Goal: Task Accomplishment & Management: Manage account settings

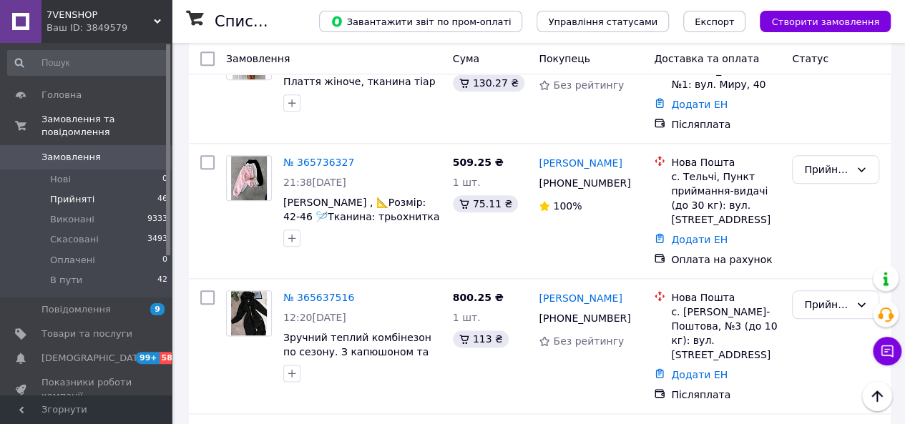
scroll to position [6327, 0]
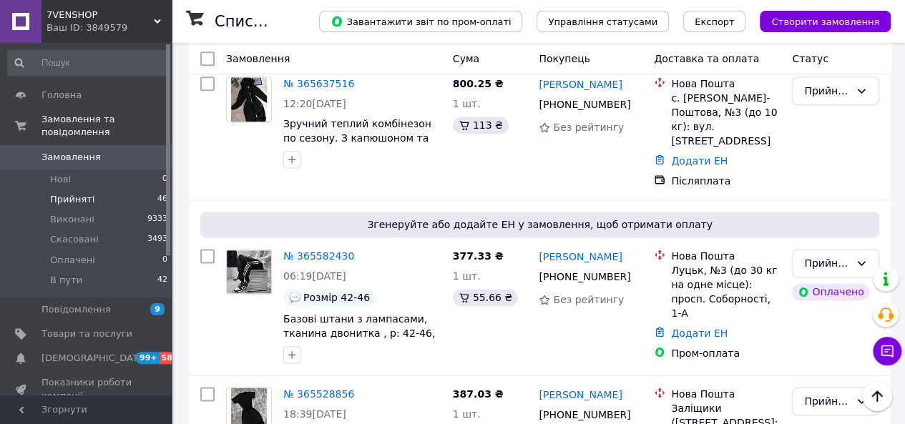
click at [144, 29] on div "Ваш ID: 3849579" at bounding box center [108, 27] width 125 height 13
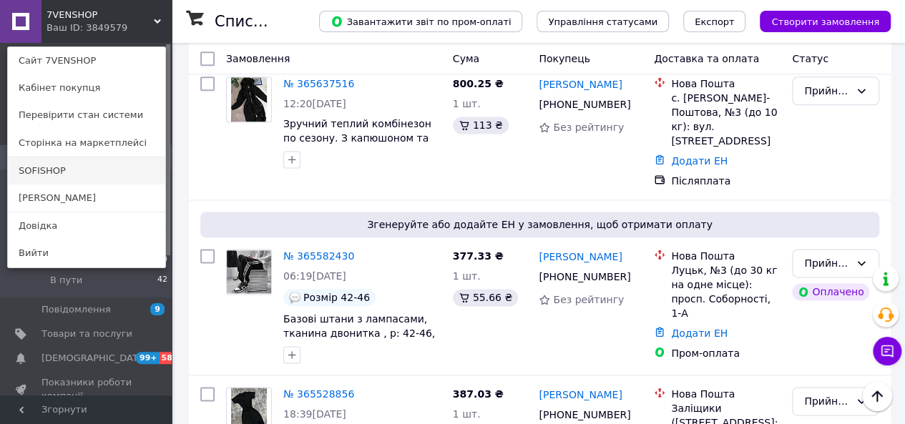
click at [62, 177] on link "SOFISHOP" at bounding box center [86, 170] width 157 height 27
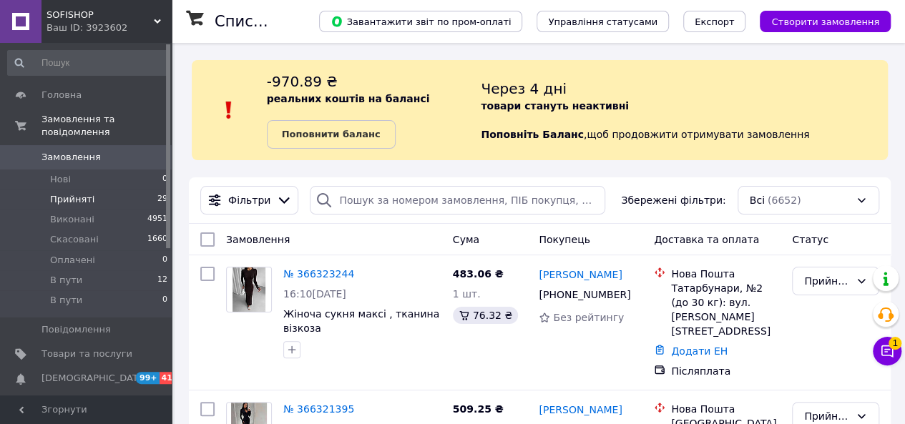
click at [79, 193] on span "Прийняті" at bounding box center [72, 199] width 44 height 13
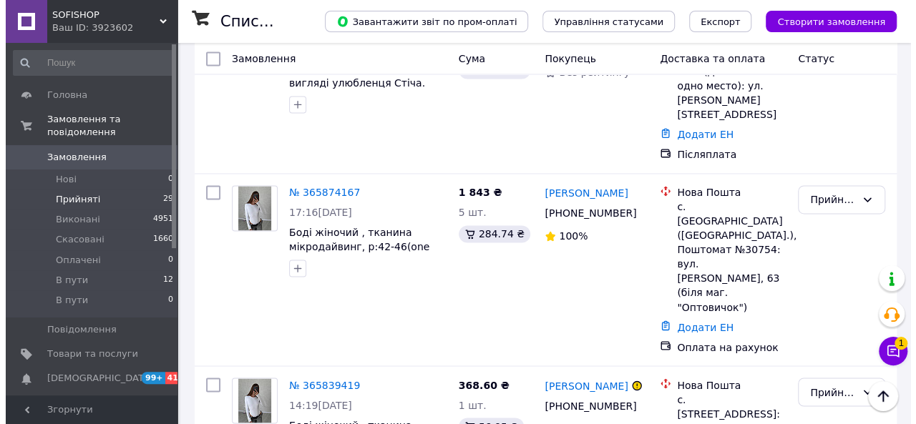
scroll to position [3939, 0]
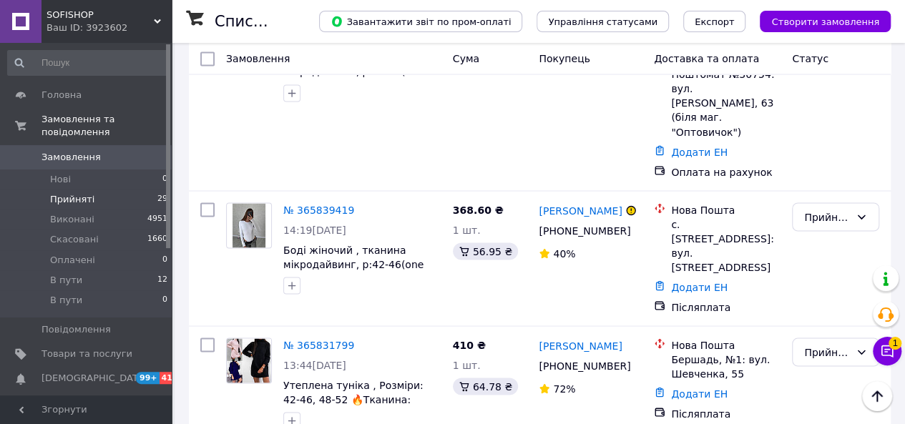
click at [814, 325] on li "Скасовано" at bounding box center [836, 329] width 86 height 26
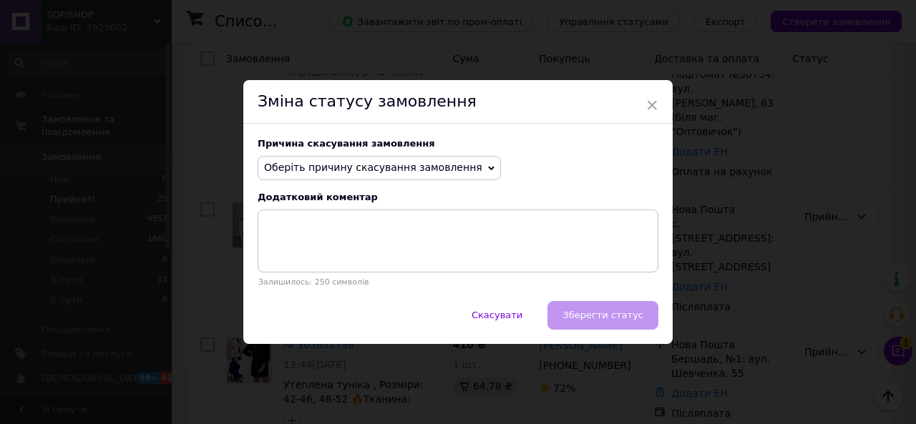
click at [431, 173] on span "Оберіть причину скасування замовлення" at bounding box center [373, 167] width 218 height 11
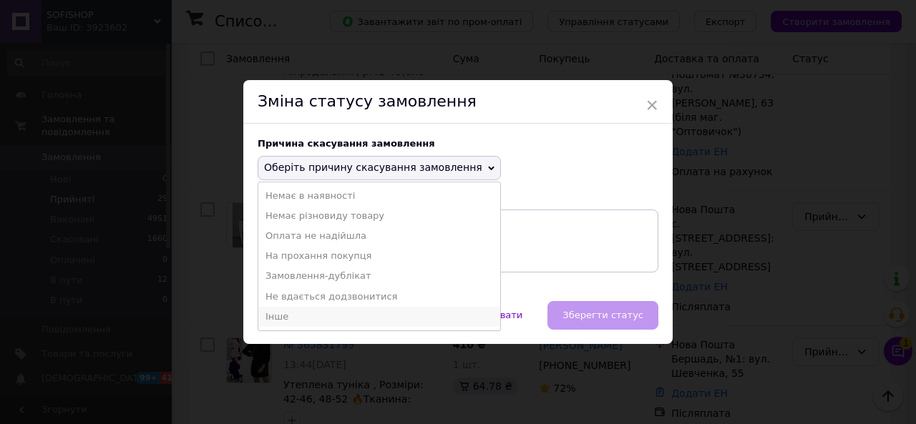
click at [326, 308] on li "Інше" at bounding box center [379, 317] width 242 height 20
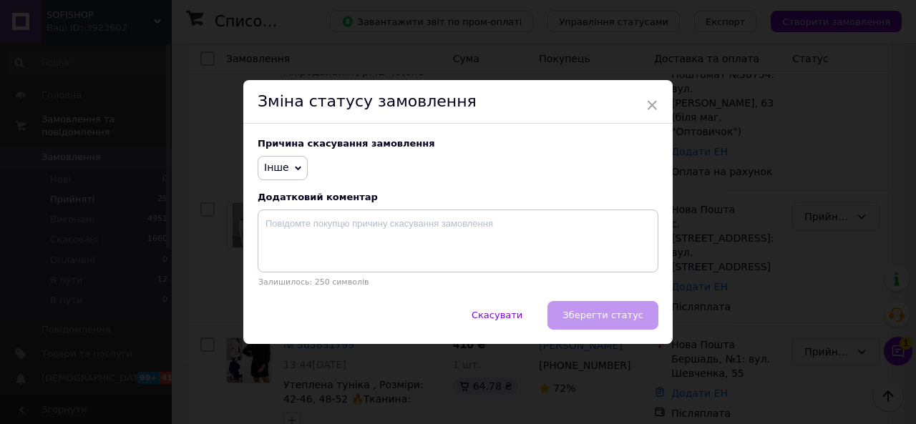
click at [295, 169] on icon at bounding box center [298, 168] width 6 height 4
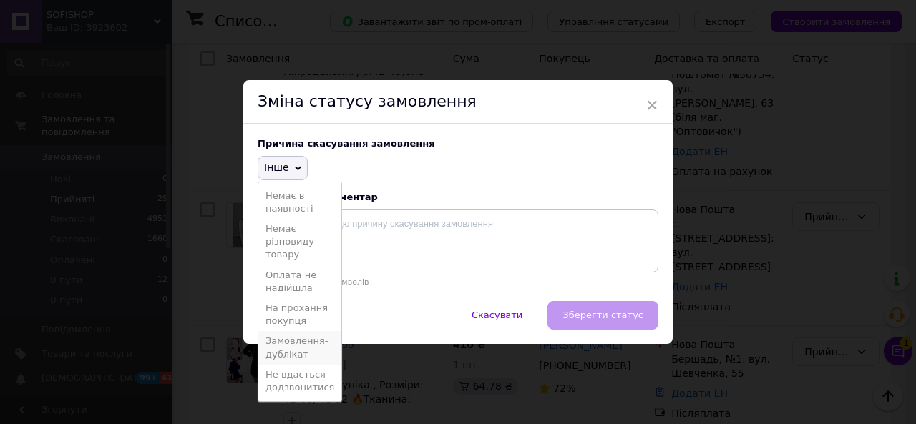
click at [286, 352] on li "Замовлення-дублікат" at bounding box center [299, 347] width 83 height 33
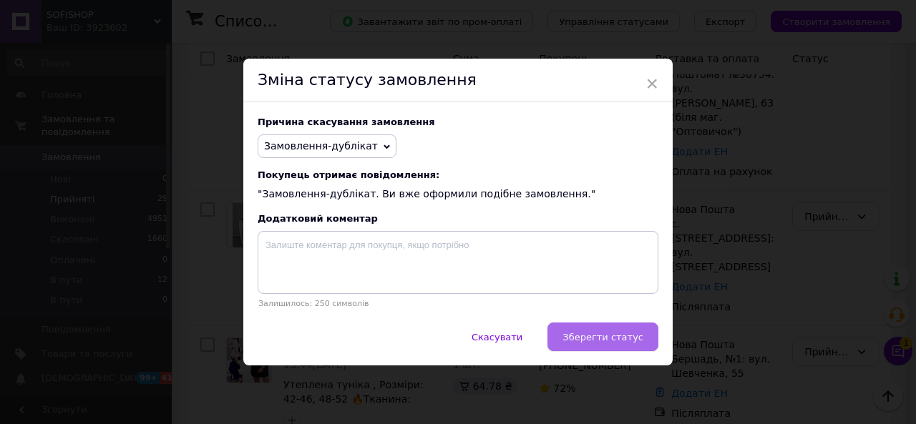
click at [599, 340] on span "Зберегти статус" at bounding box center [602, 337] width 81 height 11
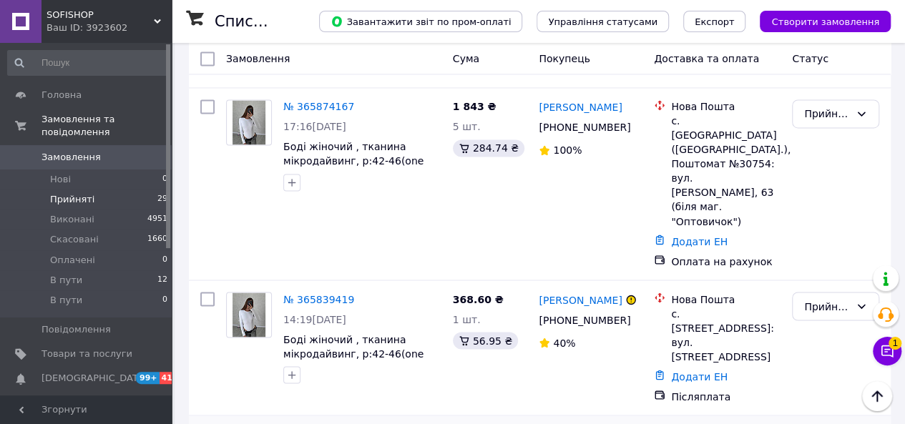
scroll to position [3844, 0]
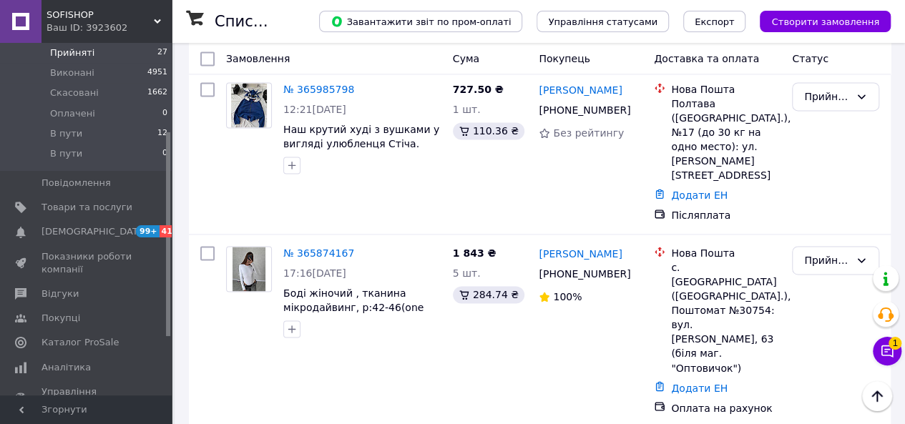
scroll to position [152, 0]
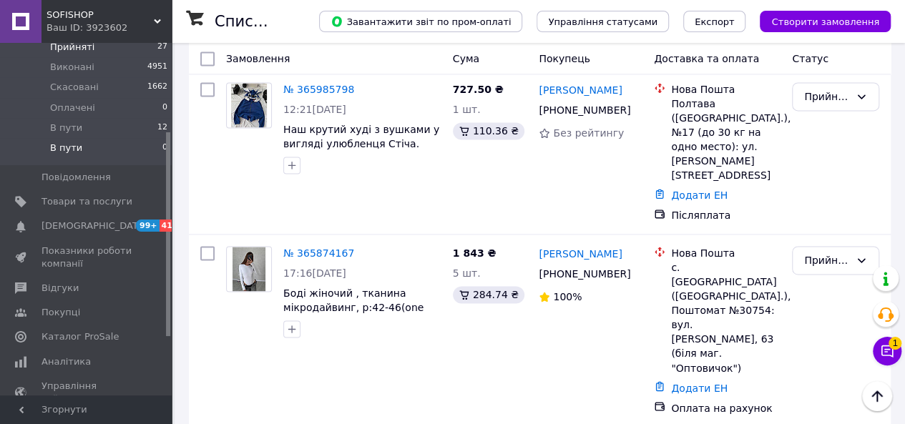
click at [101, 146] on li "В пути 0" at bounding box center [88, 151] width 176 height 27
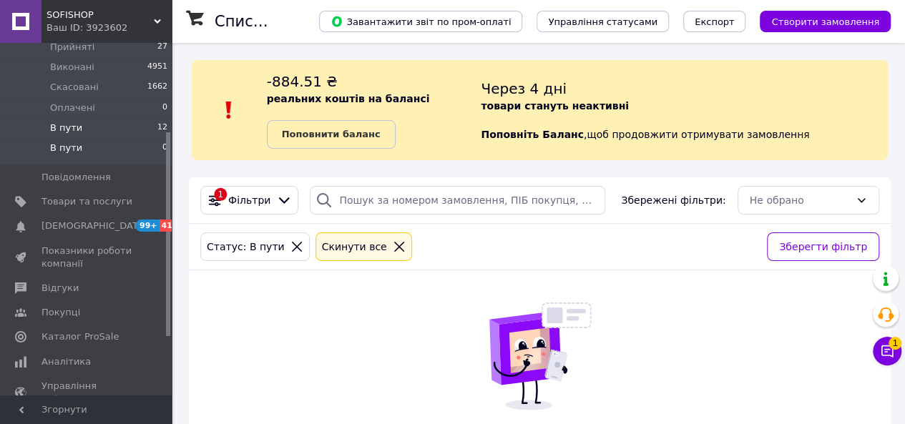
click at [109, 118] on li "В пути 12" at bounding box center [88, 128] width 176 height 20
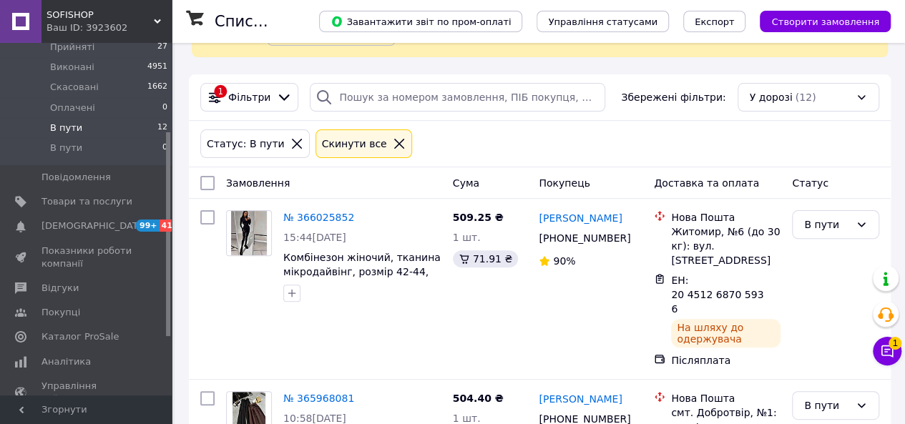
scroll to position [116, 0]
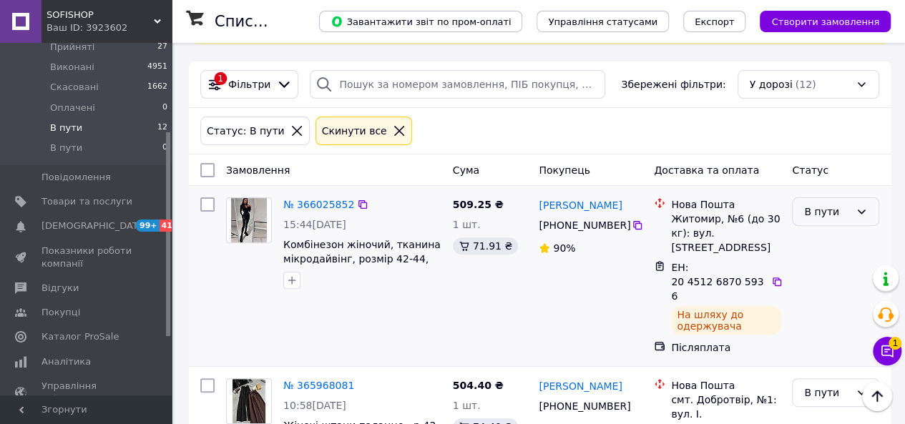
click at [829, 213] on div "В пути" at bounding box center [827, 212] width 46 height 16
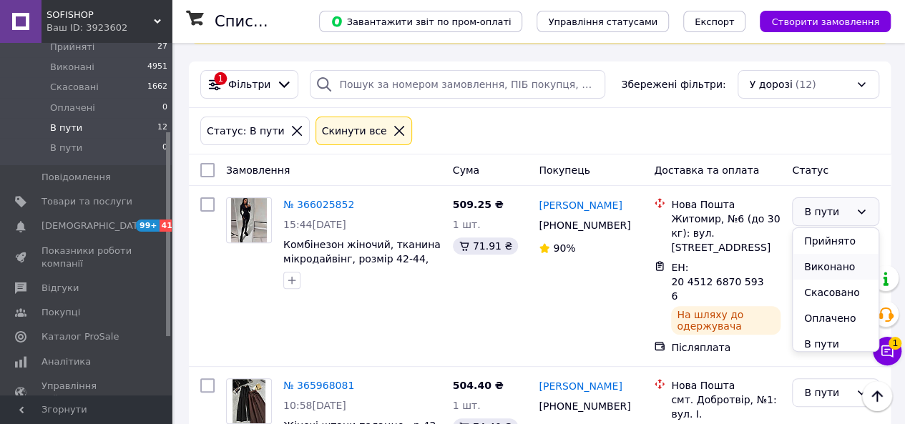
click at [820, 272] on li "Виконано" at bounding box center [836, 267] width 86 height 26
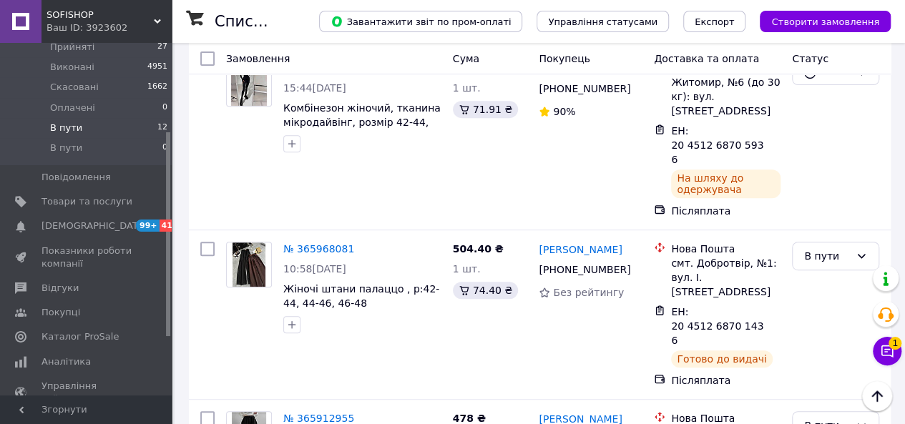
scroll to position [260, 0]
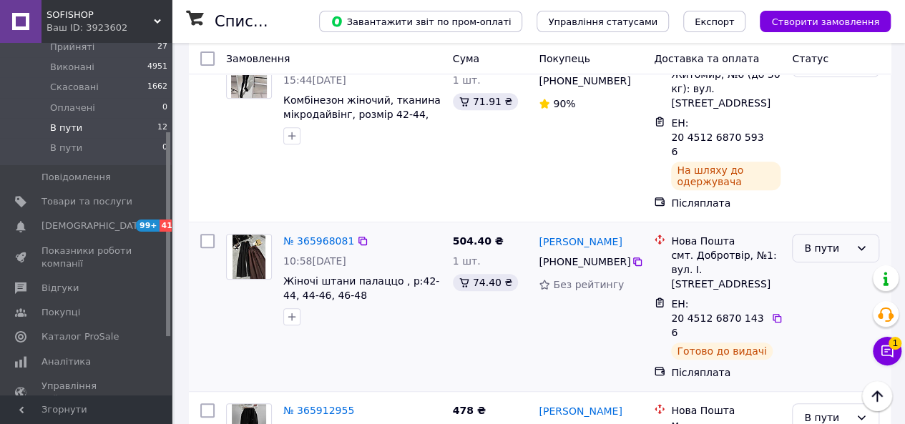
click at [835, 240] on div "В пути" at bounding box center [827, 248] width 46 height 16
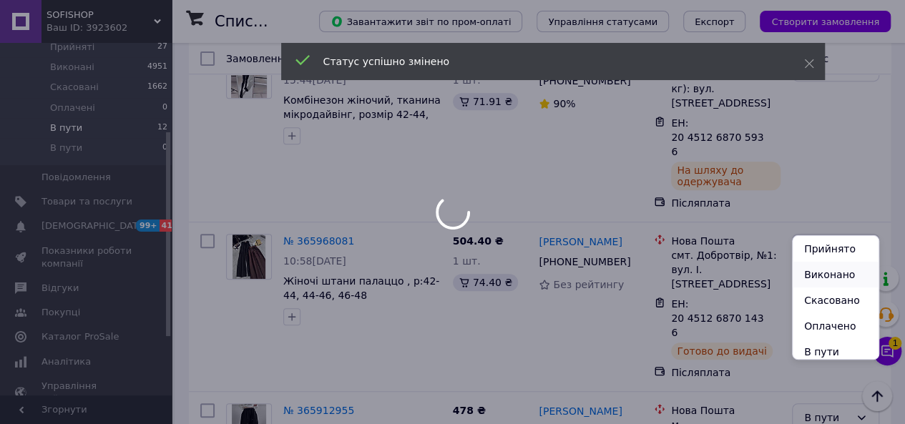
click at [814, 275] on li "Виконано" at bounding box center [836, 275] width 86 height 26
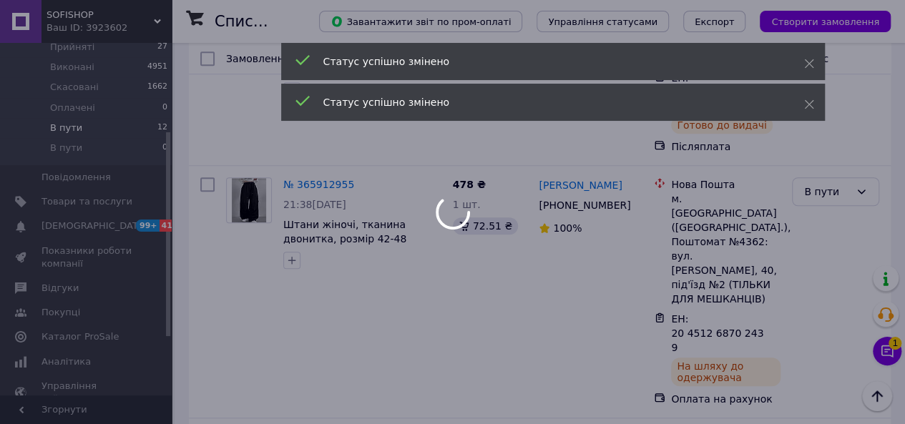
scroll to position [489, 0]
click at [827, 137] on div at bounding box center [452, 212] width 905 height 424
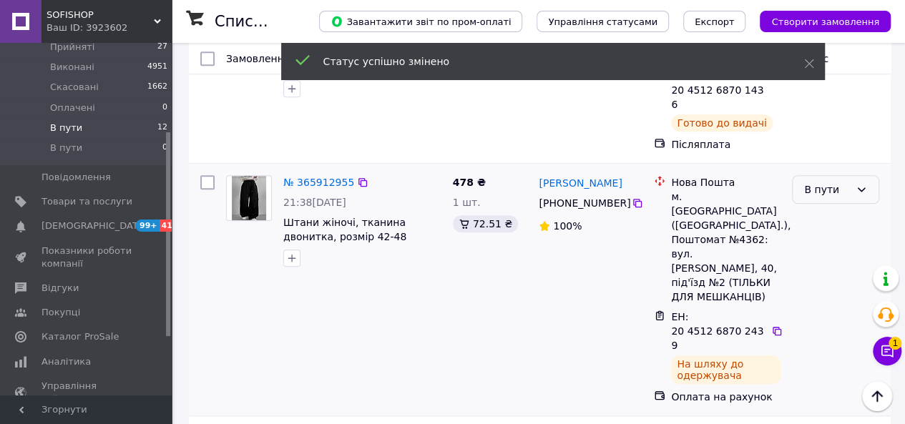
click at [818, 182] on div "В пути" at bounding box center [827, 190] width 46 height 16
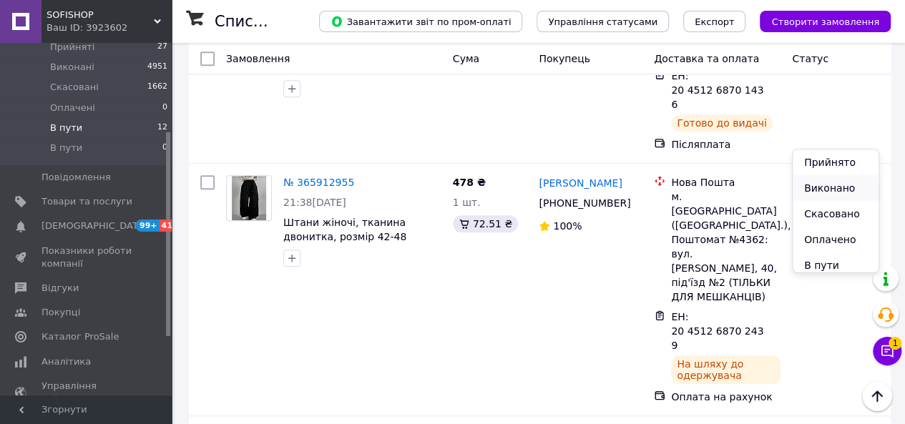
click at [811, 189] on li "Виконано" at bounding box center [836, 188] width 86 height 26
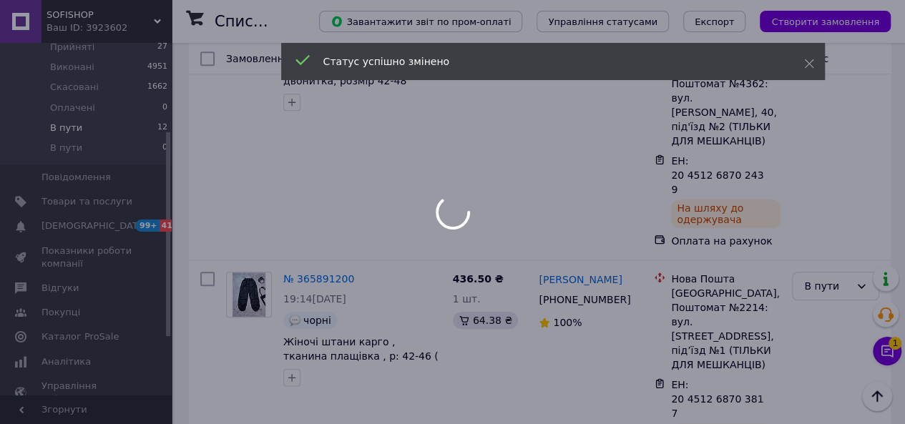
scroll to position [649, 0]
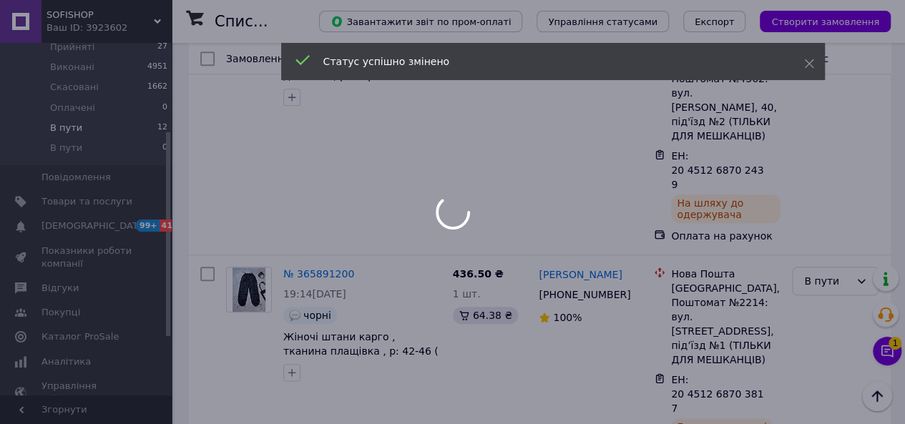
click at [818, 172] on div at bounding box center [452, 212] width 905 height 424
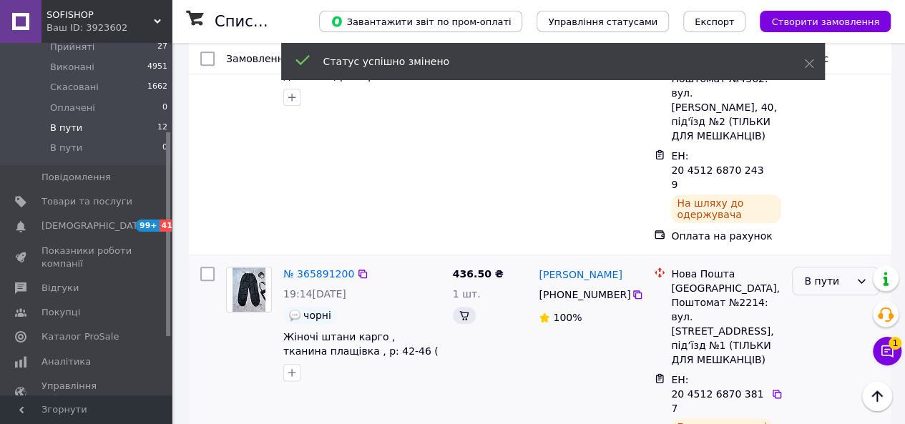
click at [818, 273] on div "В пути" at bounding box center [827, 281] width 46 height 16
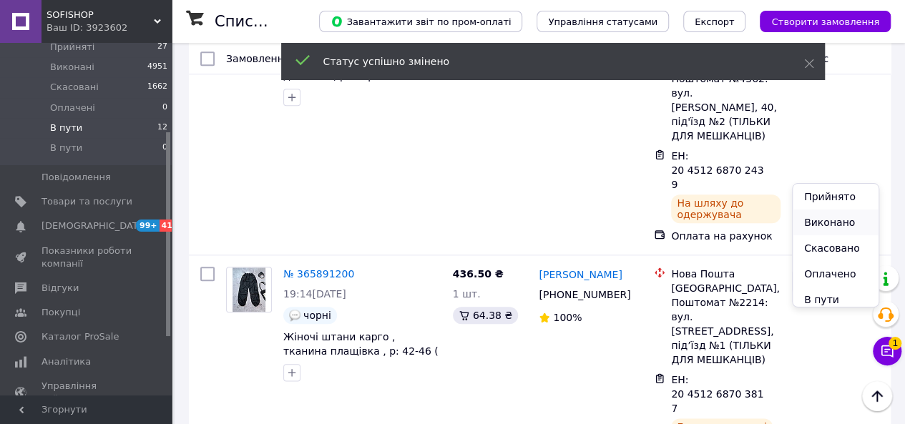
click at [810, 219] on li "Виконано" at bounding box center [836, 223] width 86 height 26
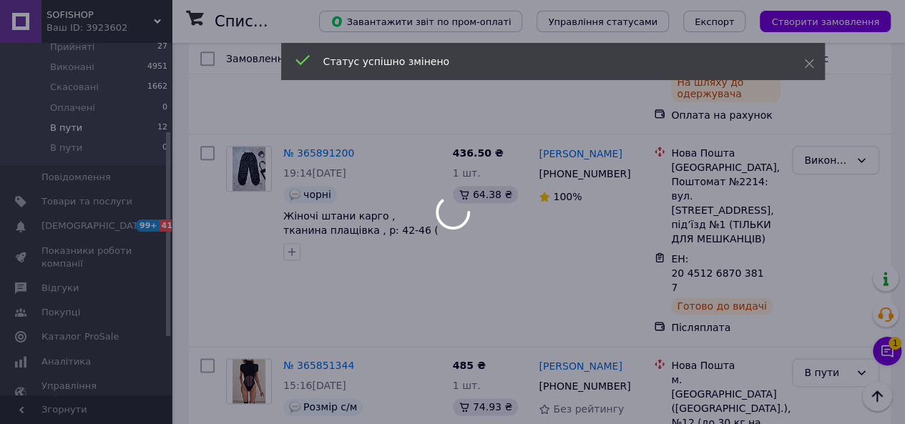
scroll to position [801, 0]
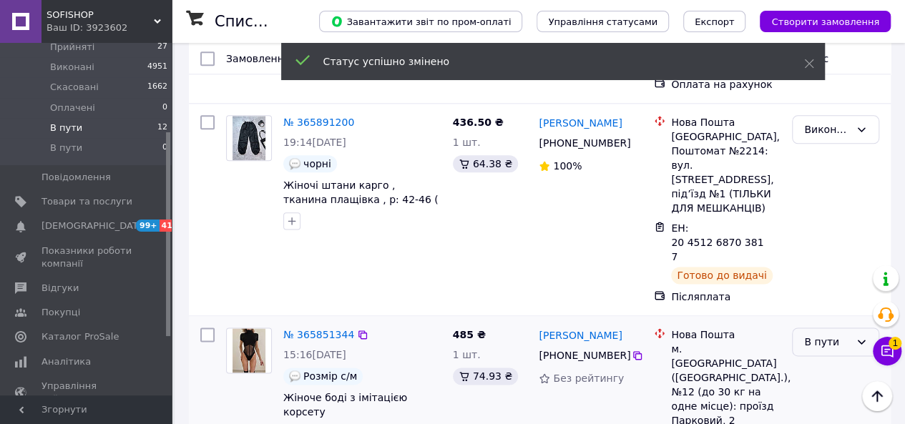
click at [824, 334] on div "В пути" at bounding box center [827, 342] width 46 height 16
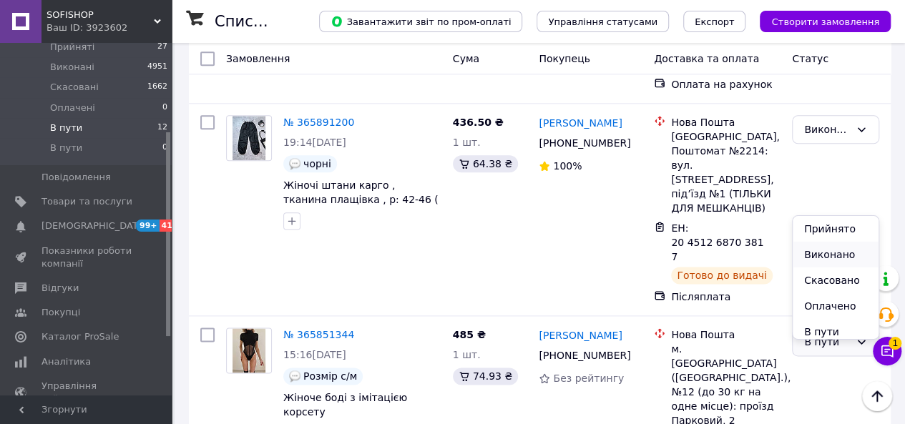
click at [813, 254] on li "Виконано" at bounding box center [836, 255] width 86 height 26
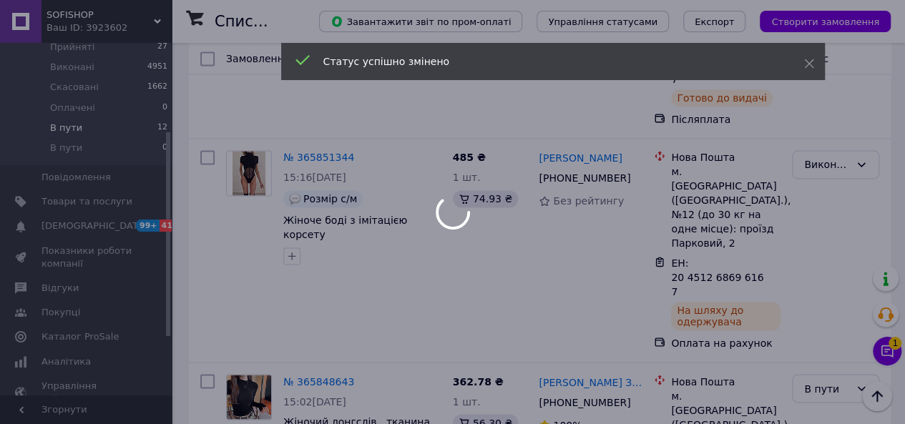
scroll to position [981, 0]
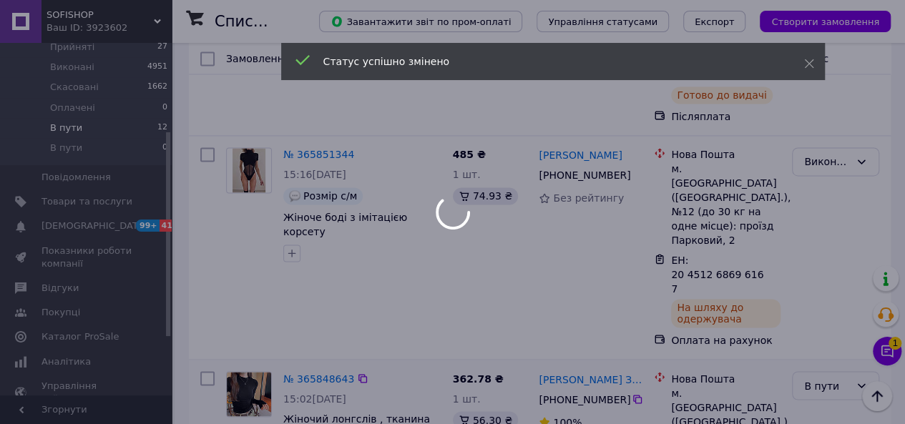
click at [823, 371] on div "В пути" at bounding box center [835, 385] width 87 height 29
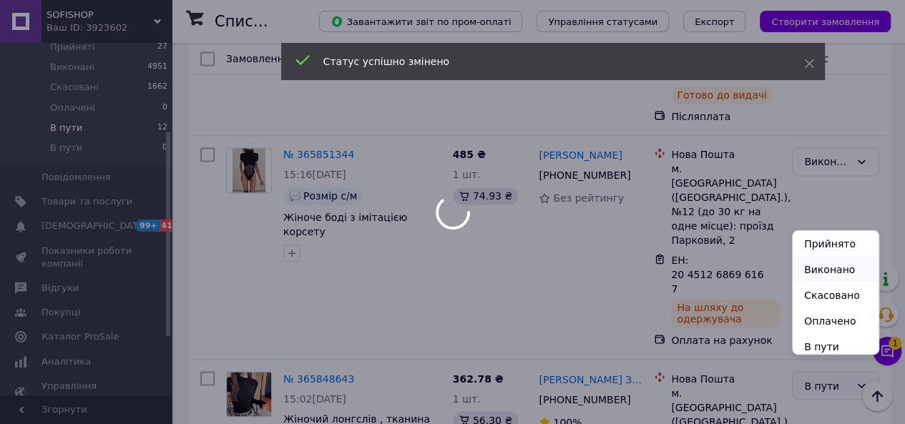
click at [813, 270] on li "Виконано" at bounding box center [836, 270] width 86 height 26
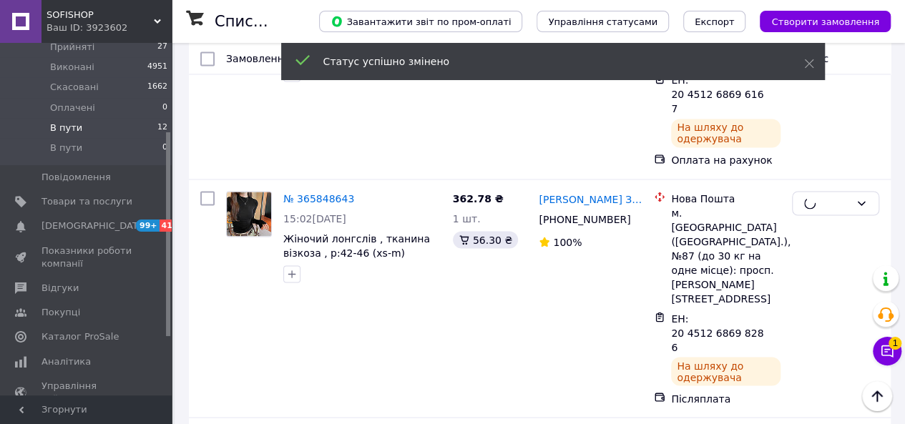
scroll to position [1163, 0]
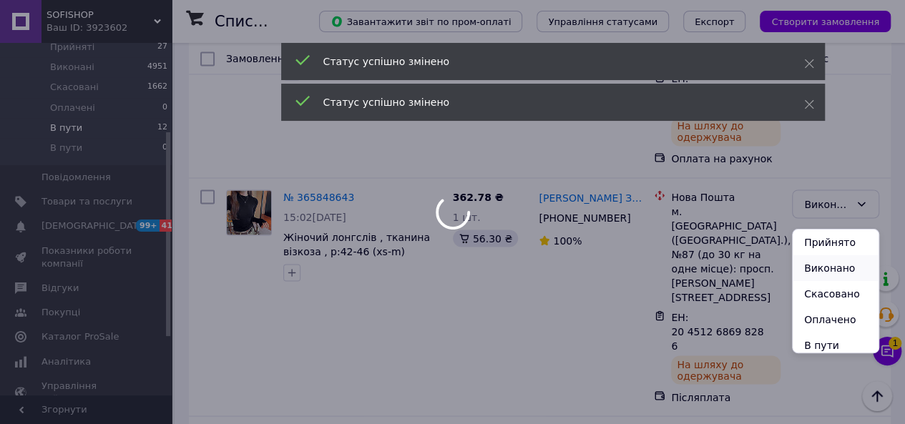
click at [818, 273] on li "Виконано" at bounding box center [836, 268] width 86 height 26
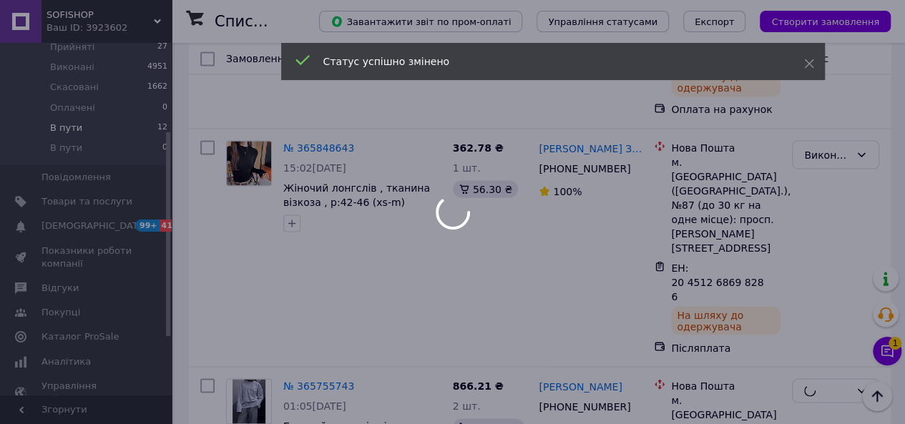
scroll to position [1322, 0]
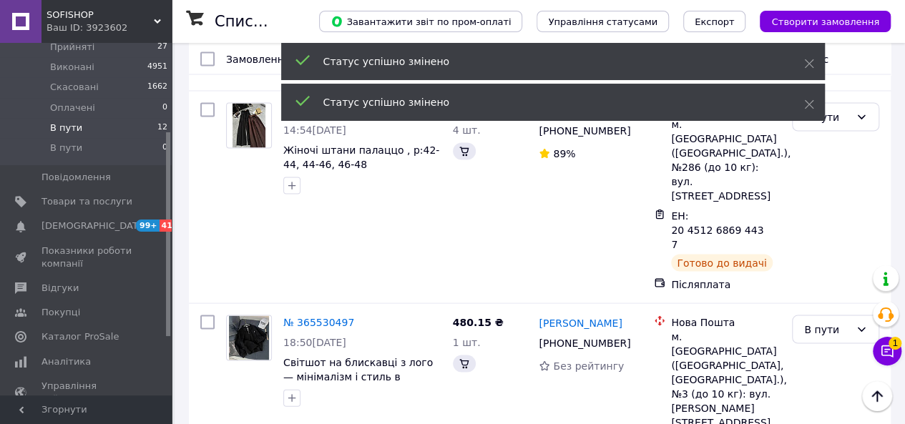
scroll to position [649, 0]
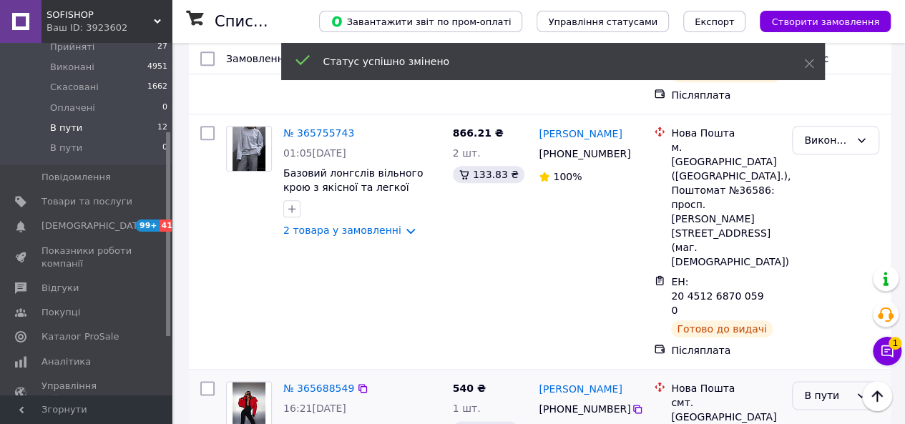
click at [828, 388] on div "В пути" at bounding box center [827, 396] width 46 height 16
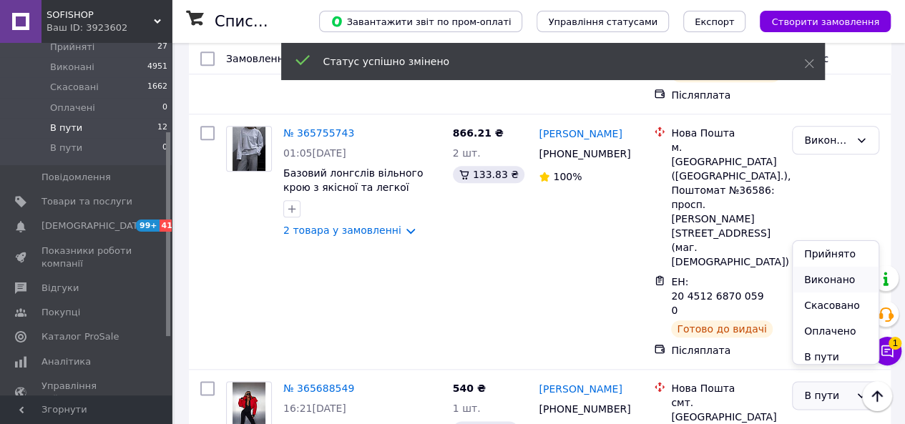
click at [812, 284] on li "Виконано" at bounding box center [836, 280] width 86 height 26
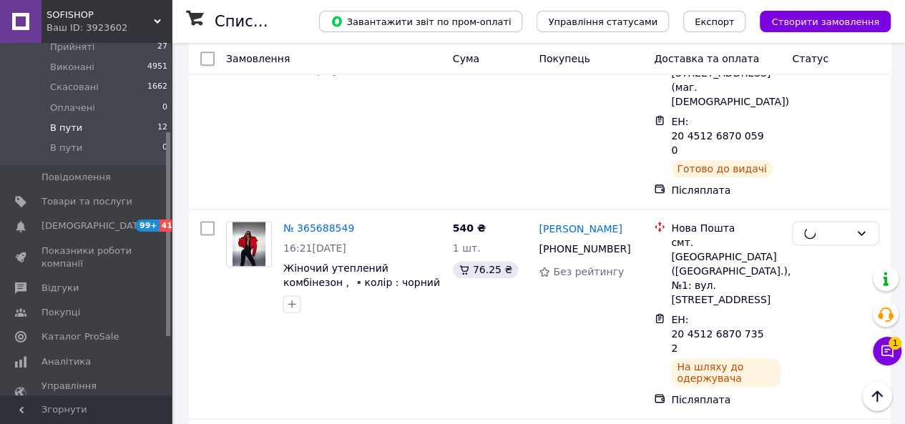
scroll to position [810, 0]
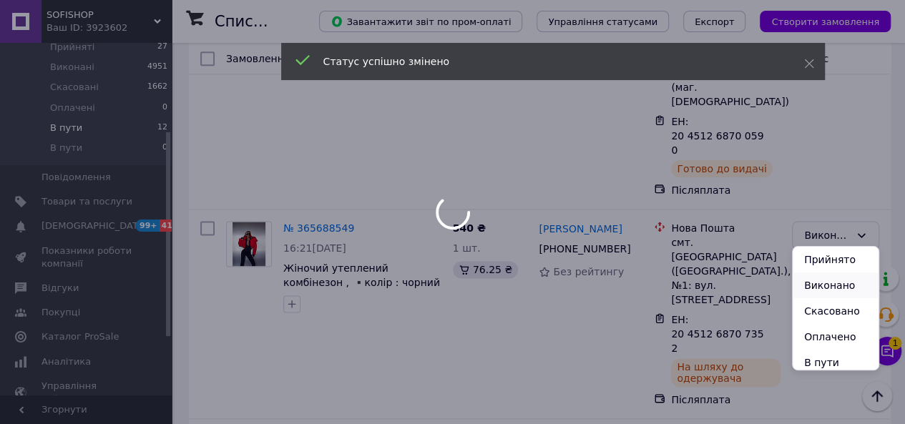
click at [818, 279] on li "Виконано" at bounding box center [836, 286] width 86 height 26
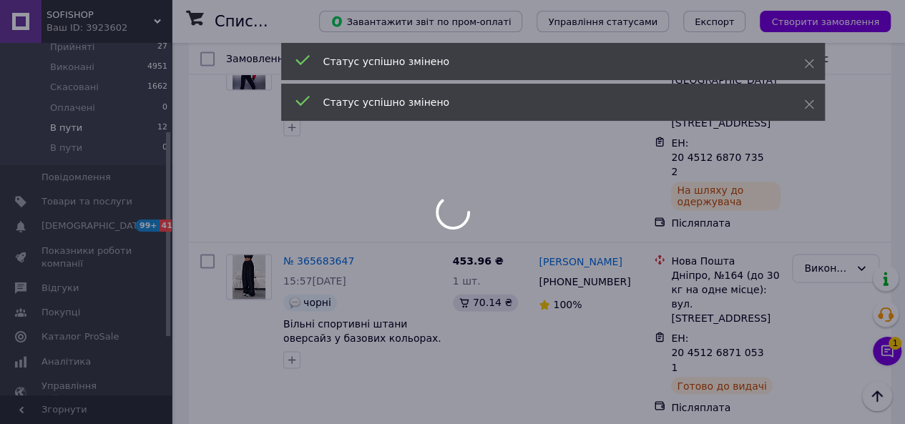
scroll to position [991, 0]
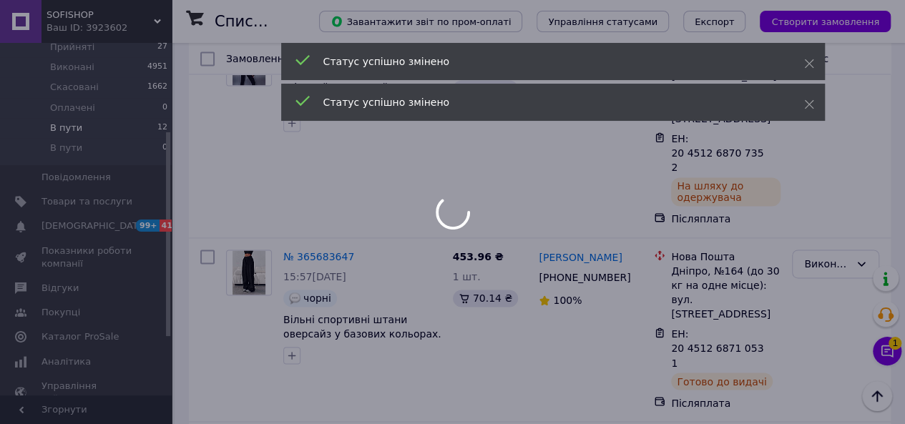
click at [827, 213] on div at bounding box center [452, 212] width 905 height 424
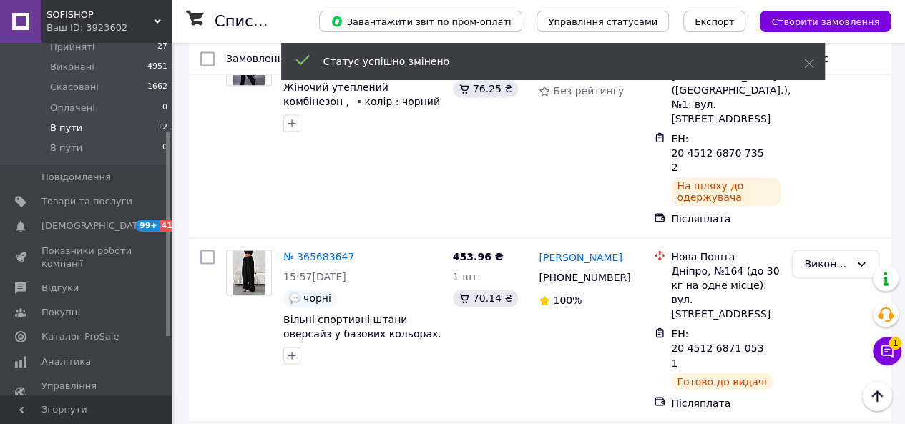
click at [810, 263] on li "Виконано" at bounding box center [836, 260] width 86 height 26
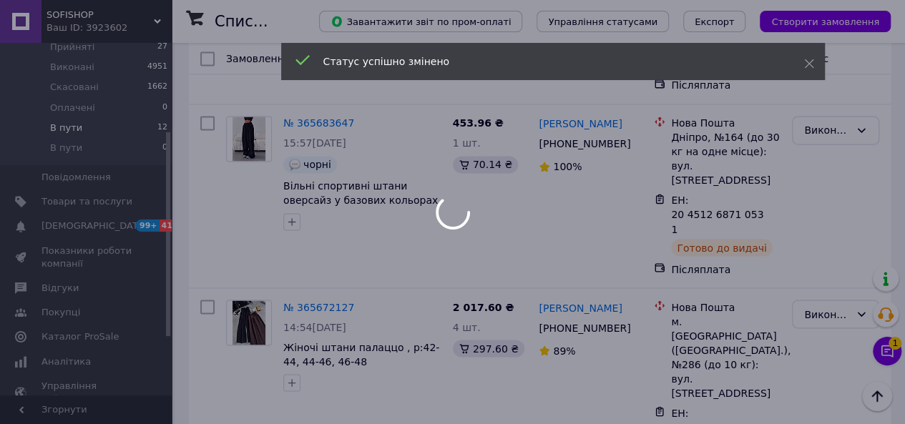
scroll to position [1127, 0]
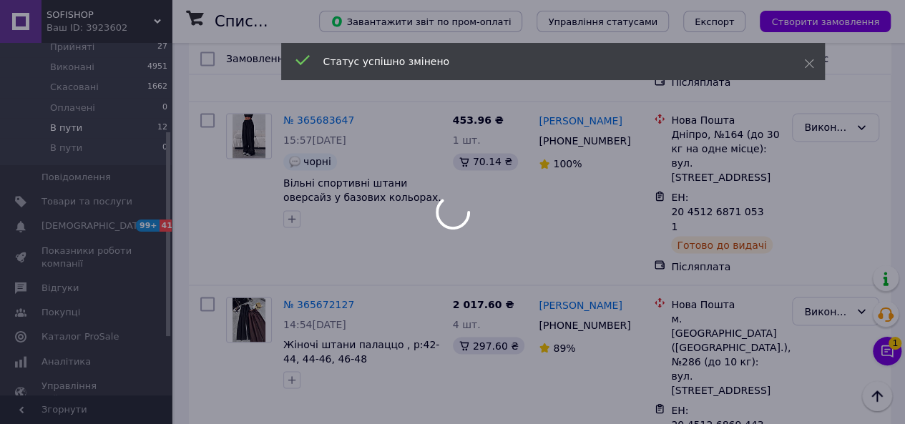
click at [828, 224] on div at bounding box center [452, 212] width 905 height 424
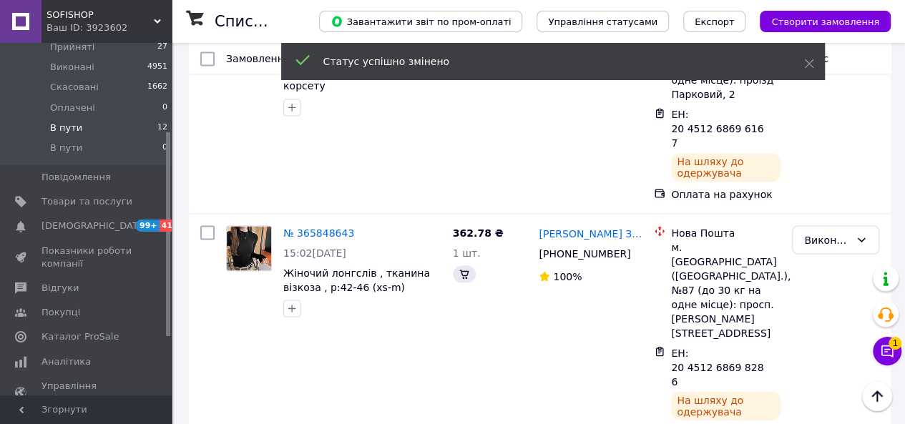
scroll to position [1800, 0]
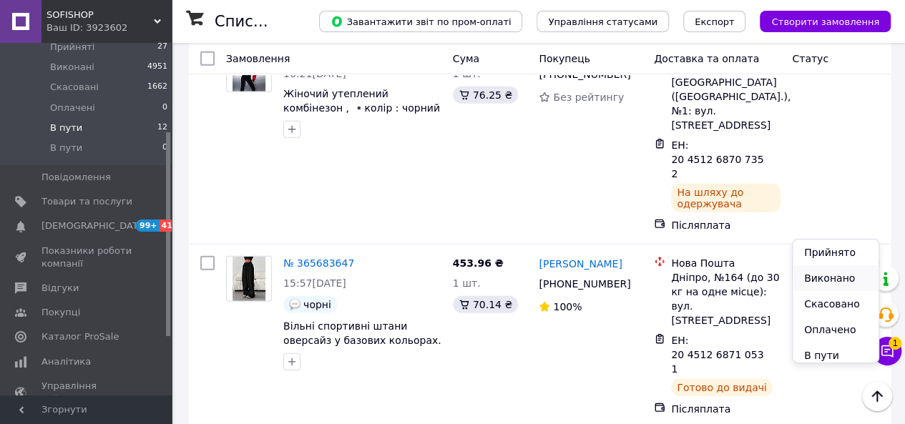
click at [814, 274] on li "Виконано" at bounding box center [836, 278] width 86 height 26
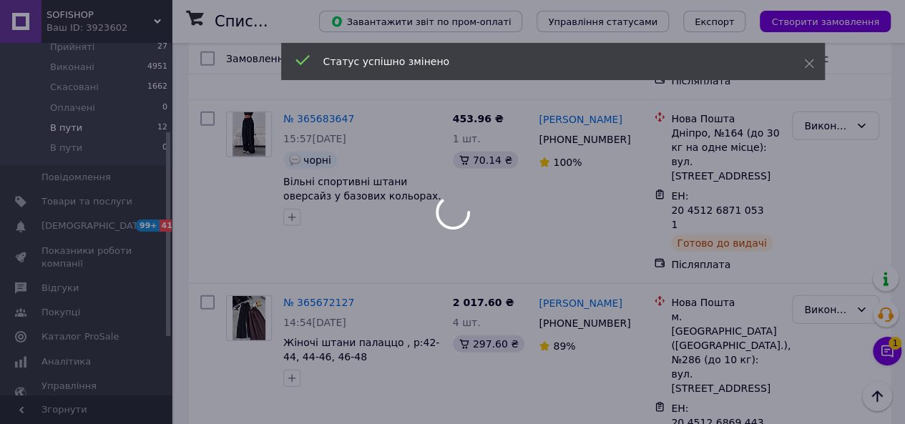
scroll to position [1951, 0]
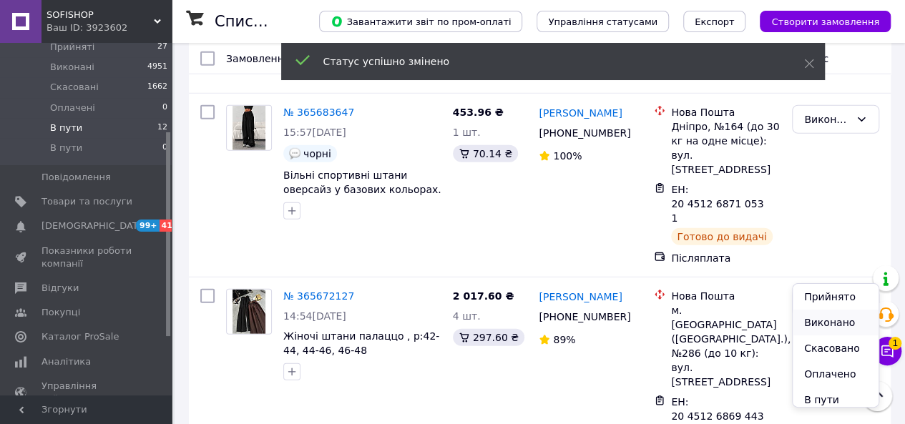
click at [813, 321] on li "Виконано" at bounding box center [836, 323] width 86 height 26
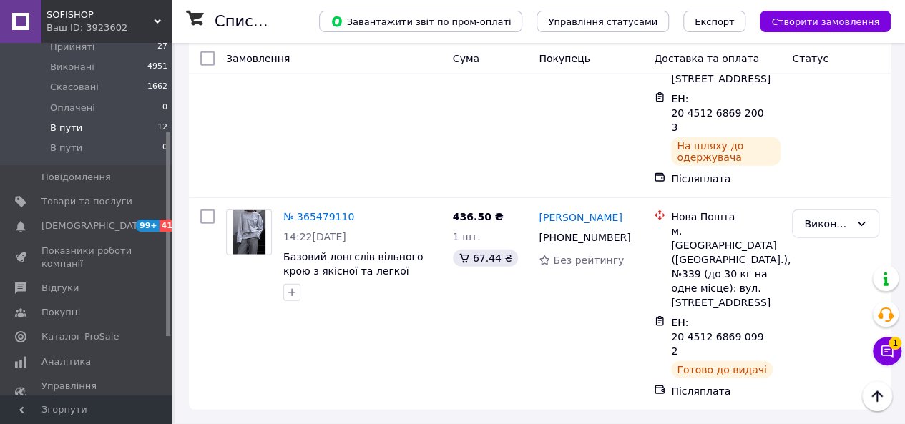
scroll to position [1278, 0]
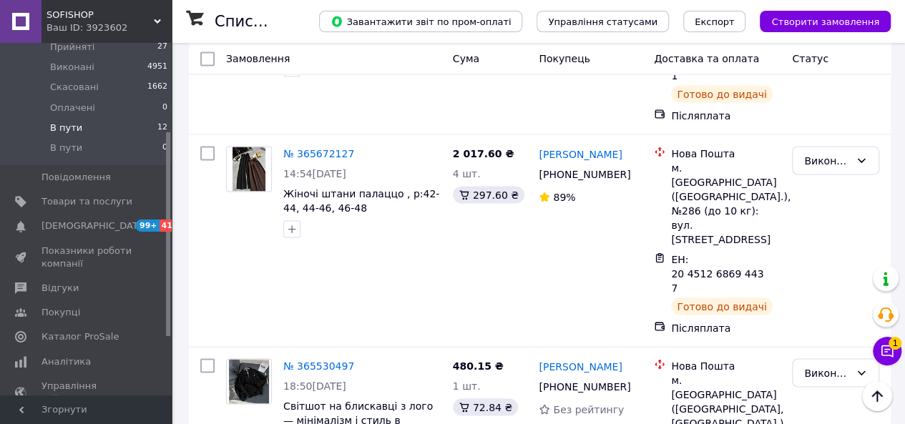
click at [137, 24] on div "Ваш ID: 3923602" at bounding box center [108, 27] width 125 height 13
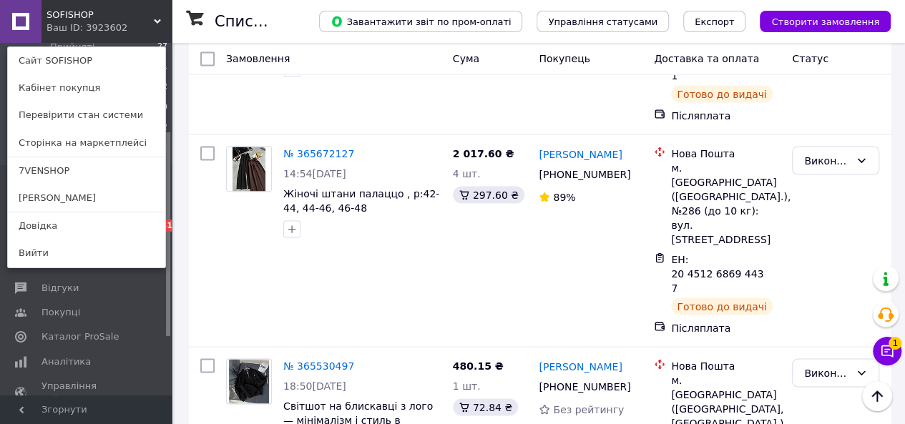
click at [29, 190] on link "[PERSON_NAME]" at bounding box center [86, 198] width 157 height 27
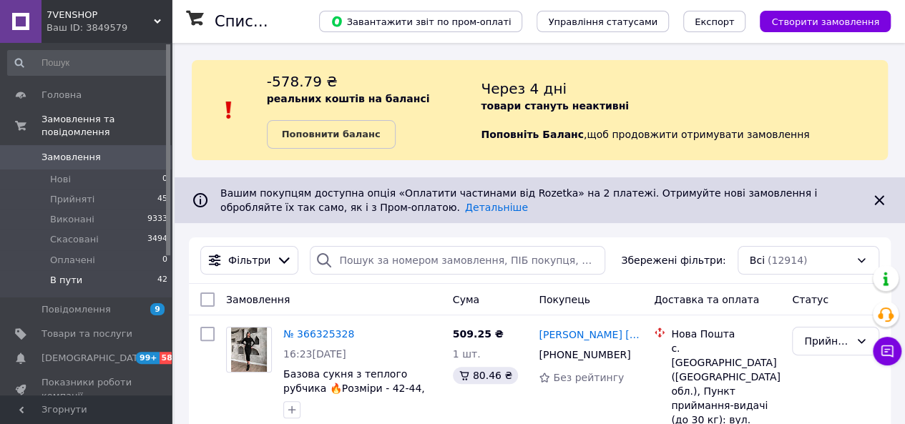
click at [80, 270] on li "В пути 42" at bounding box center [88, 283] width 176 height 27
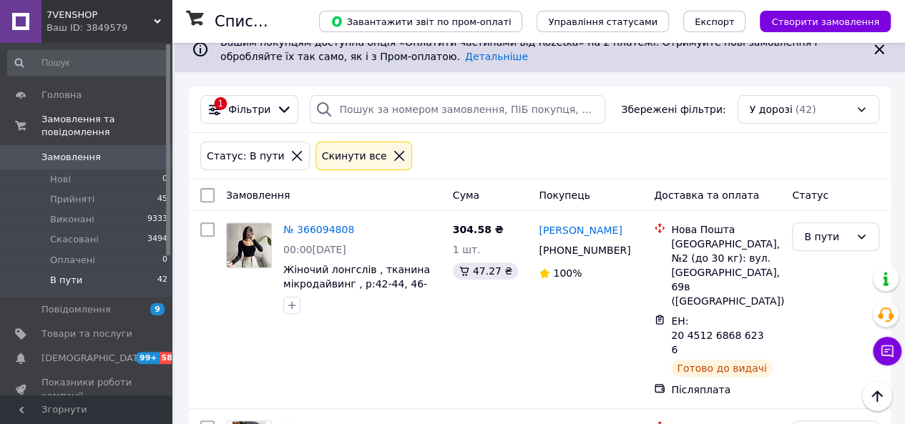
scroll to position [154, 0]
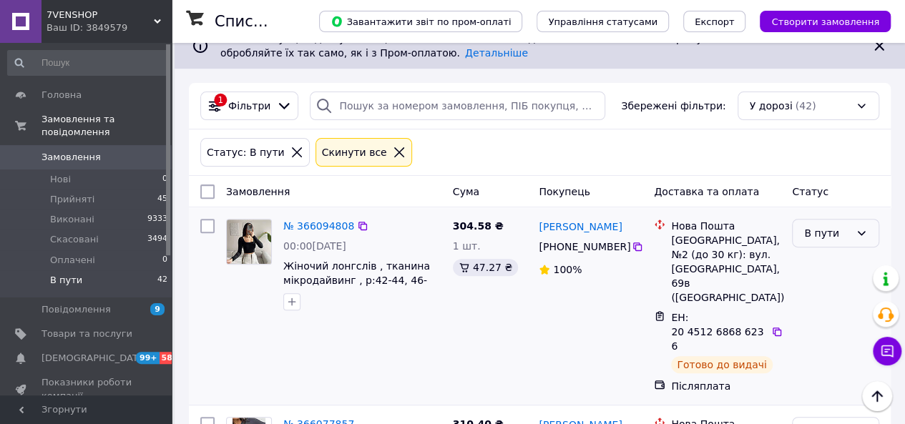
click at [833, 229] on div "В пути" at bounding box center [827, 233] width 46 height 16
click at [820, 284] on li "Виконано" at bounding box center [836, 288] width 86 height 26
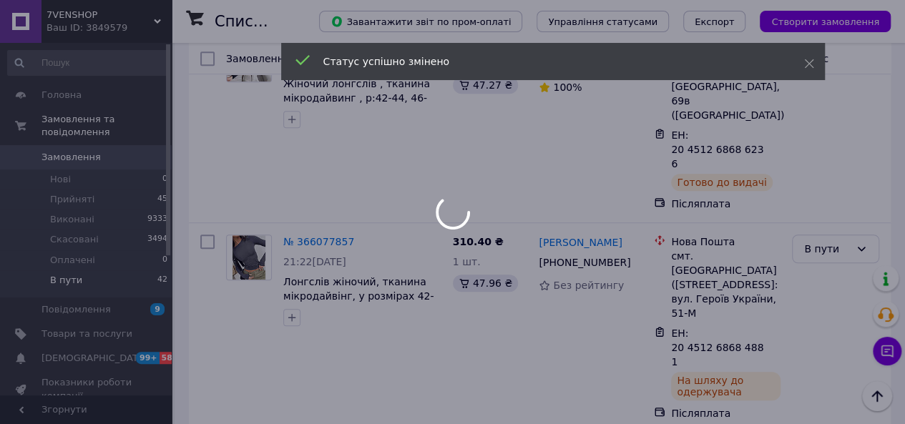
scroll to position [347, 0]
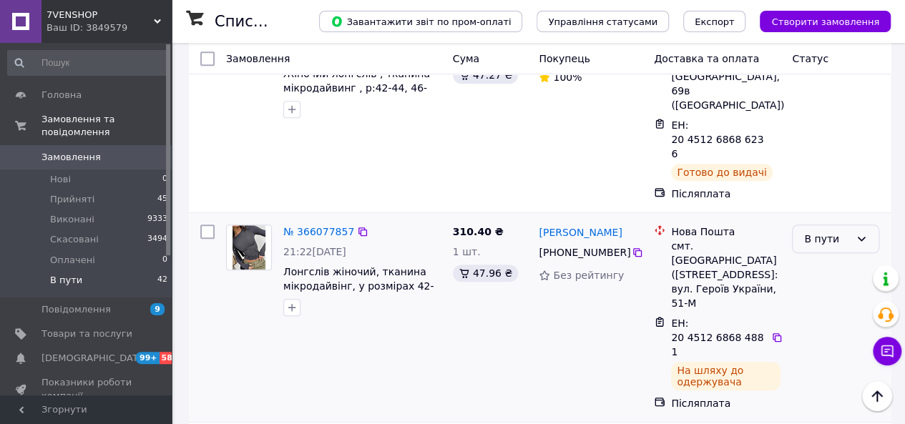
click at [825, 231] on div "В пути" at bounding box center [827, 239] width 46 height 16
click at [818, 265] on li "Виконано" at bounding box center [836, 266] width 86 height 26
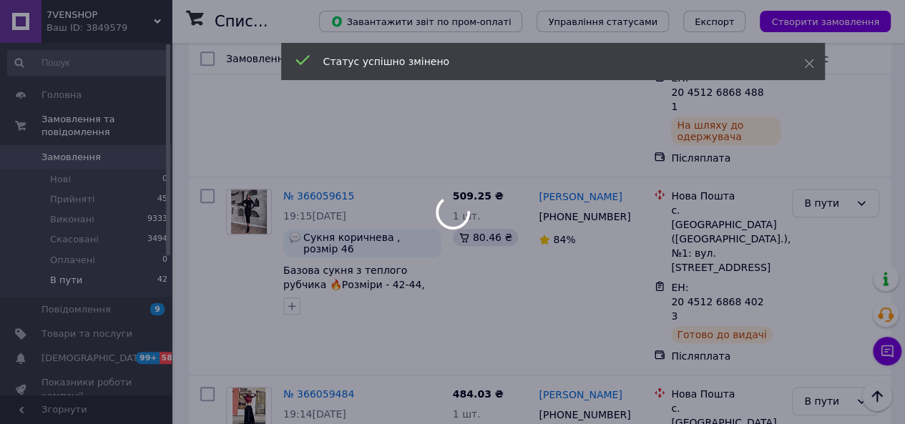
scroll to position [595, 0]
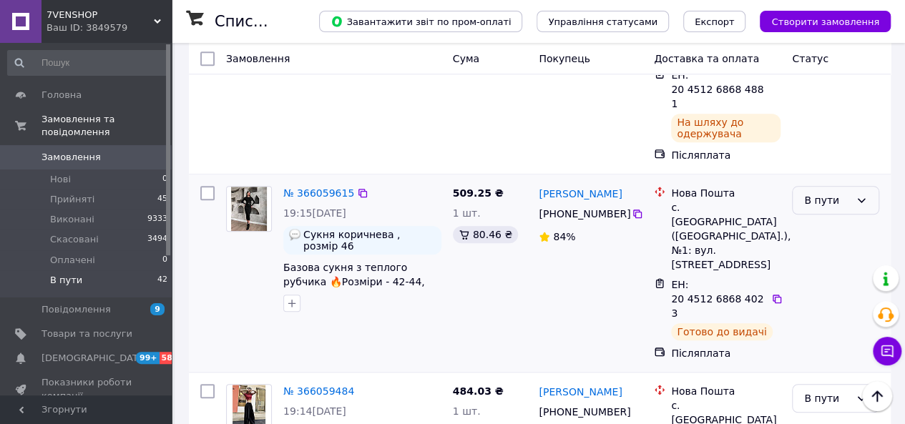
click at [823, 192] on div "В пути" at bounding box center [827, 200] width 46 height 16
click at [817, 193] on li "Виконано" at bounding box center [836, 198] width 86 height 26
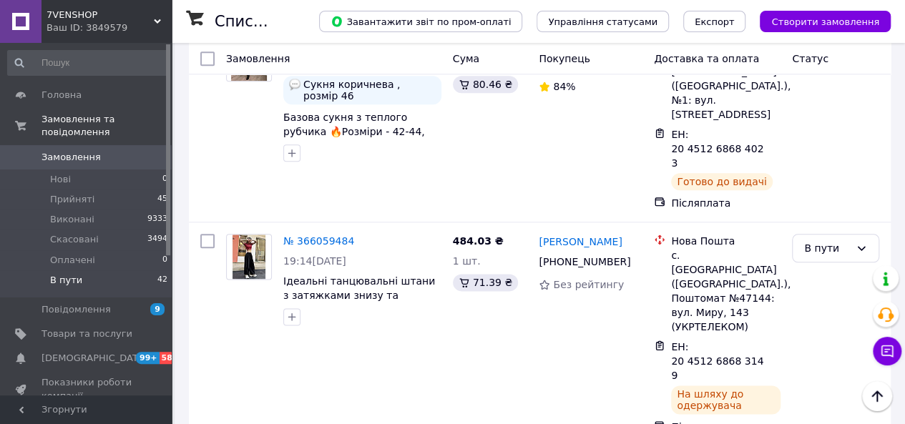
scroll to position [757, 0]
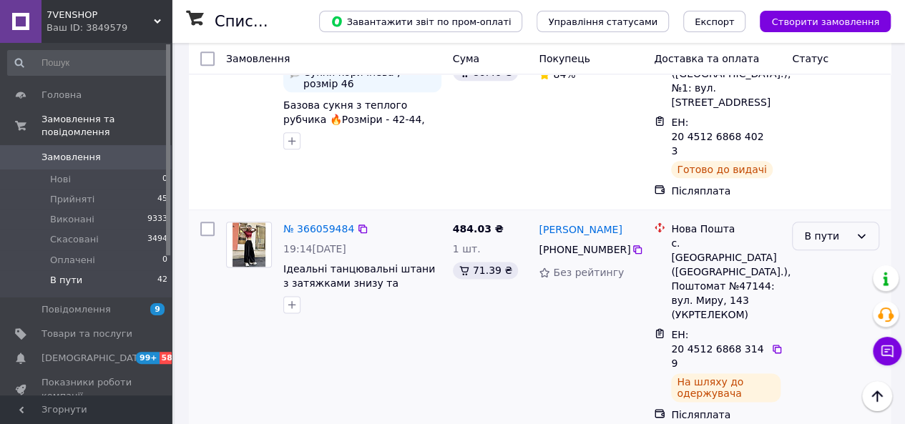
click at [823, 228] on div "В пути" at bounding box center [827, 236] width 46 height 16
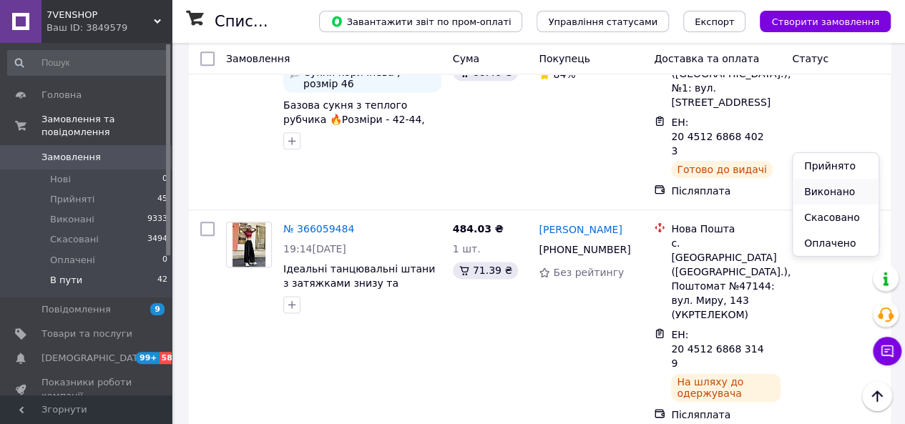
click at [814, 185] on li "Виконано" at bounding box center [836, 192] width 86 height 26
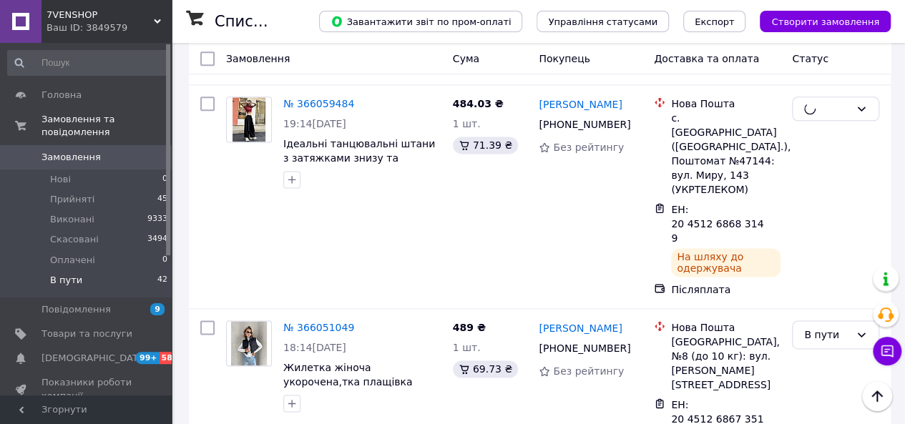
scroll to position [903, 0]
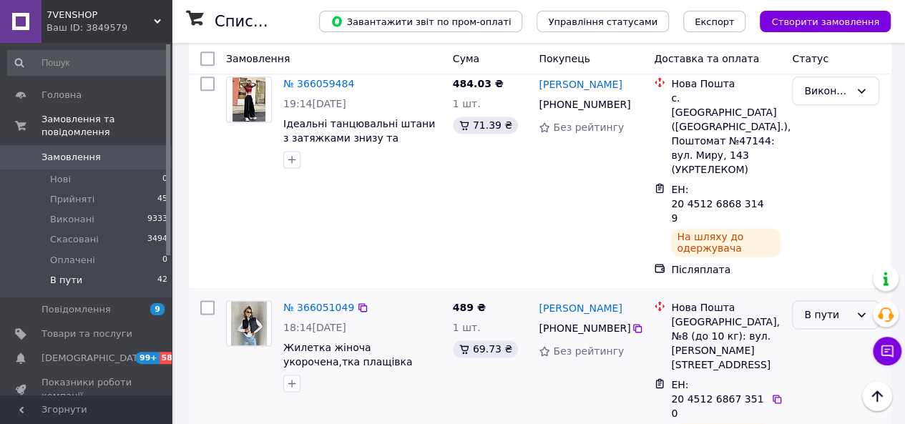
click at [825, 307] on div "В пути" at bounding box center [827, 315] width 46 height 16
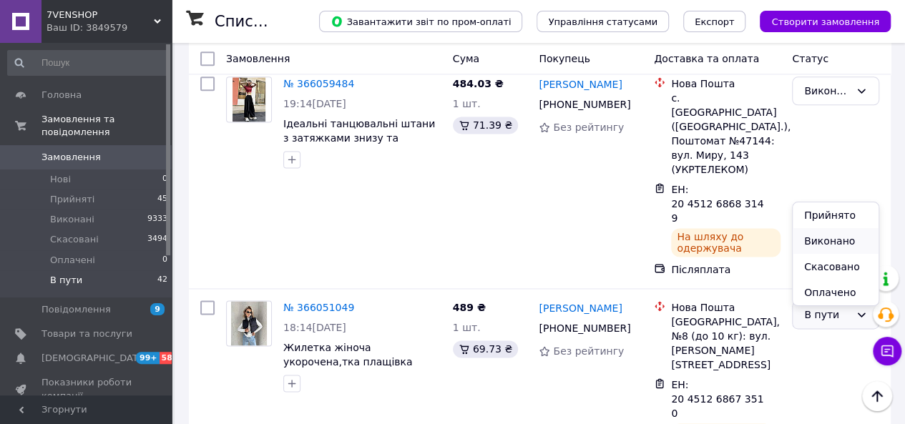
click at [815, 238] on li "Виконано" at bounding box center [836, 241] width 86 height 26
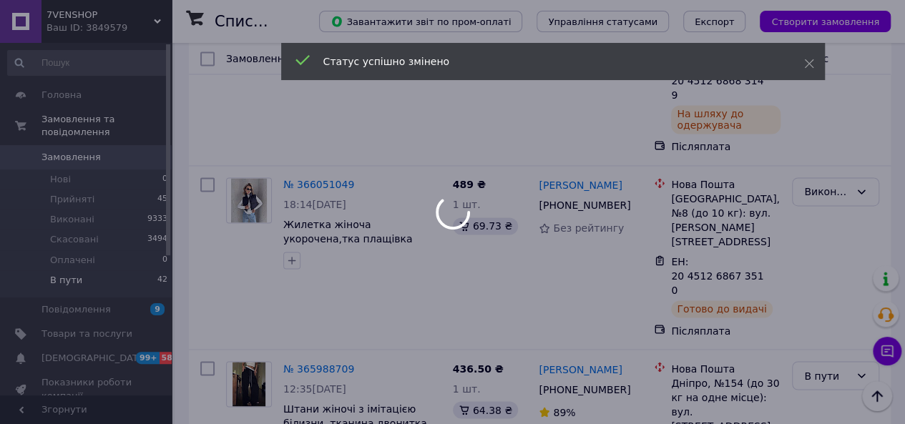
scroll to position [1028, 0]
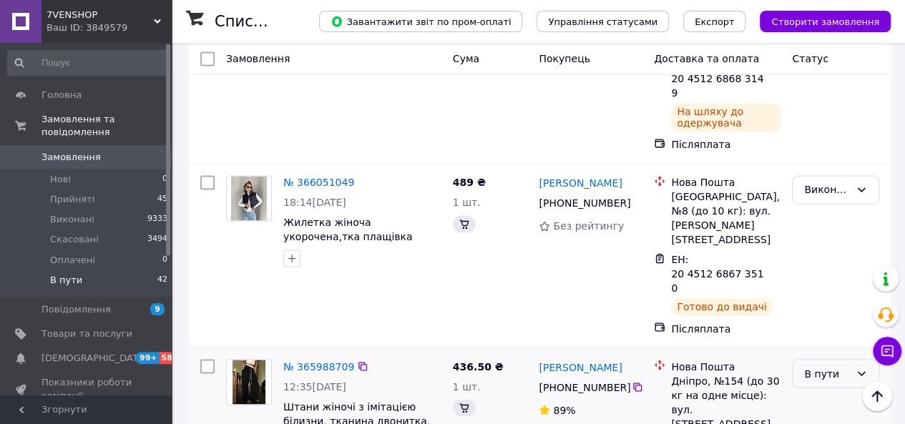
click at [818, 366] on div "В пути" at bounding box center [827, 374] width 46 height 16
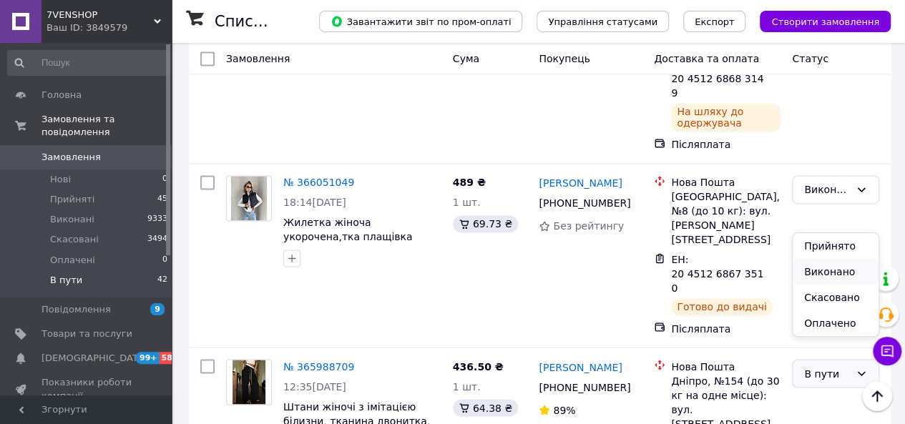
click at [811, 268] on li "Виконано" at bounding box center [836, 272] width 86 height 26
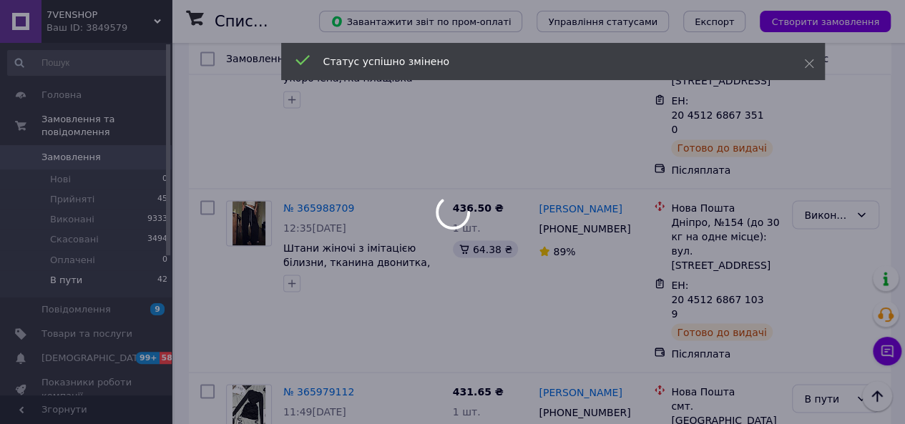
scroll to position [1187, 0]
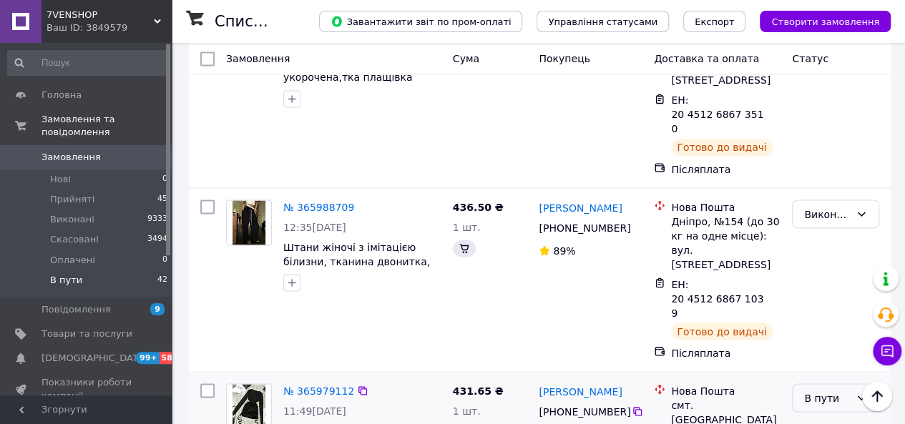
click at [825, 390] on div "В пути" at bounding box center [827, 398] width 46 height 16
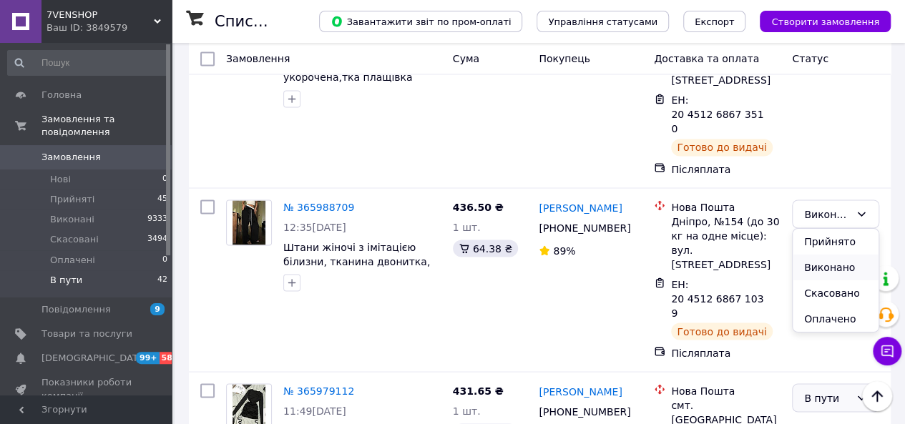
click at [818, 265] on li "Виконано" at bounding box center [836, 268] width 86 height 26
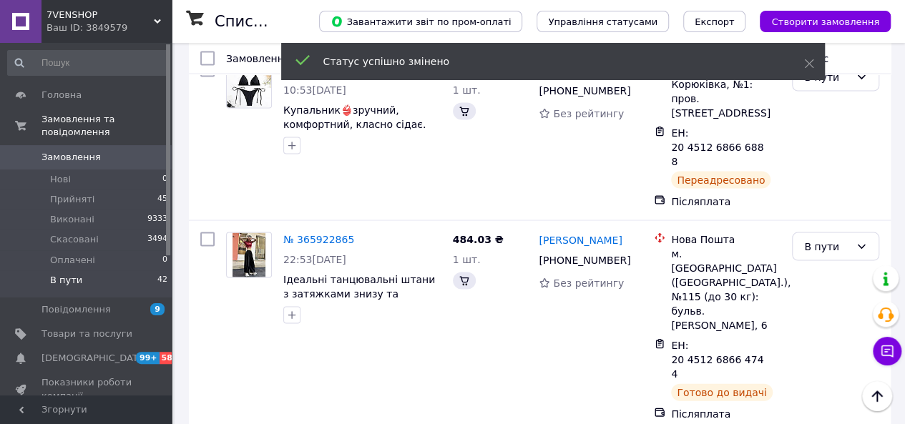
scroll to position [663, 0]
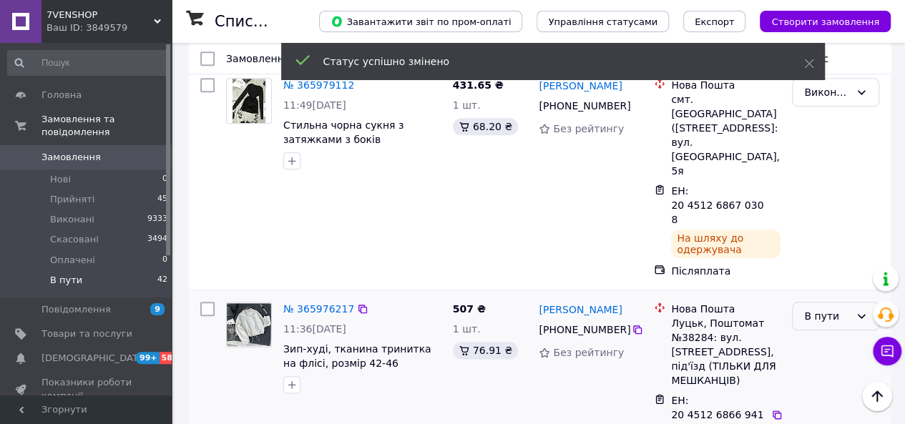
click at [828, 308] on div "В пути" at bounding box center [827, 316] width 46 height 16
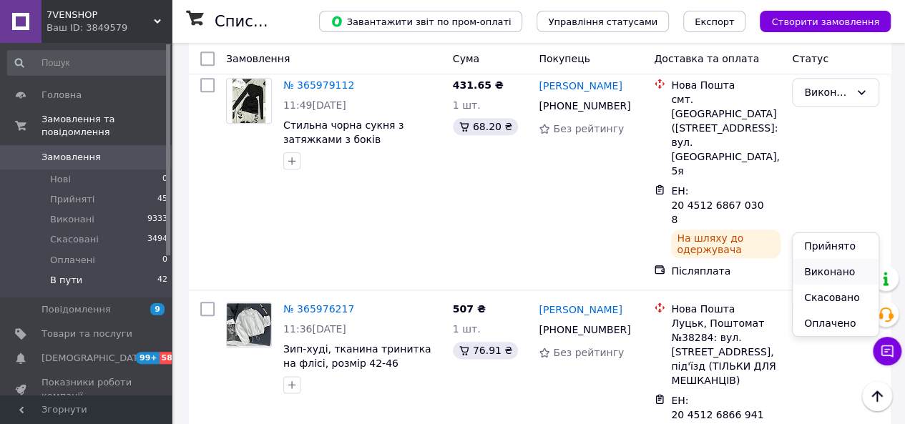
click at [815, 273] on li "Виконано" at bounding box center [836, 272] width 86 height 26
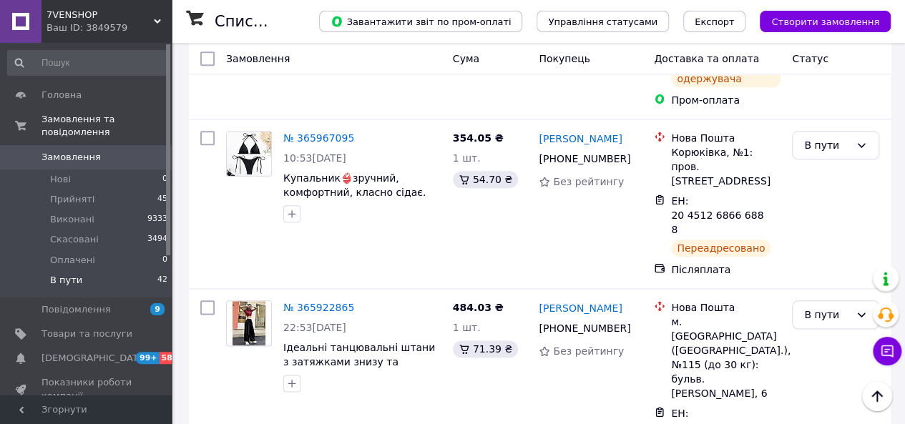
scroll to position [710, 0]
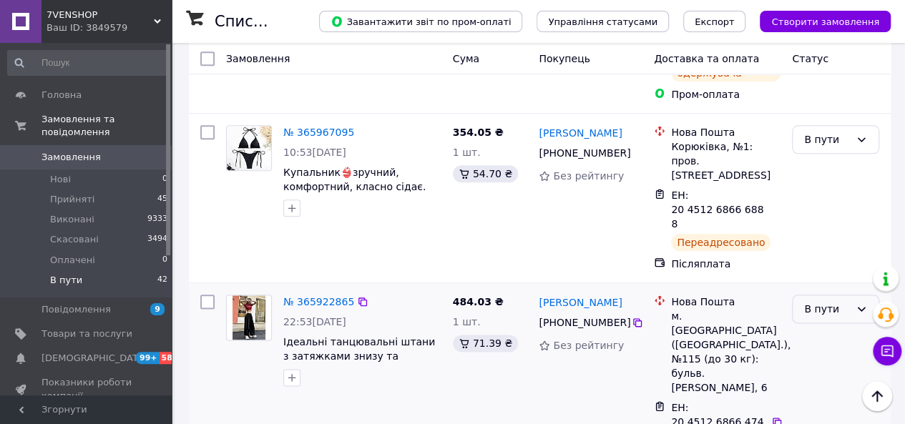
click at [818, 301] on div "В пути" at bounding box center [827, 309] width 46 height 16
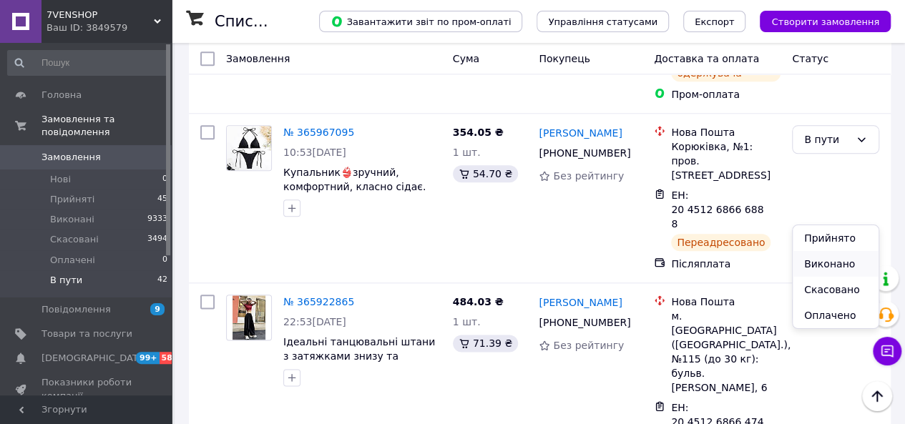
click at [815, 265] on li "Виконано" at bounding box center [836, 264] width 86 height 26
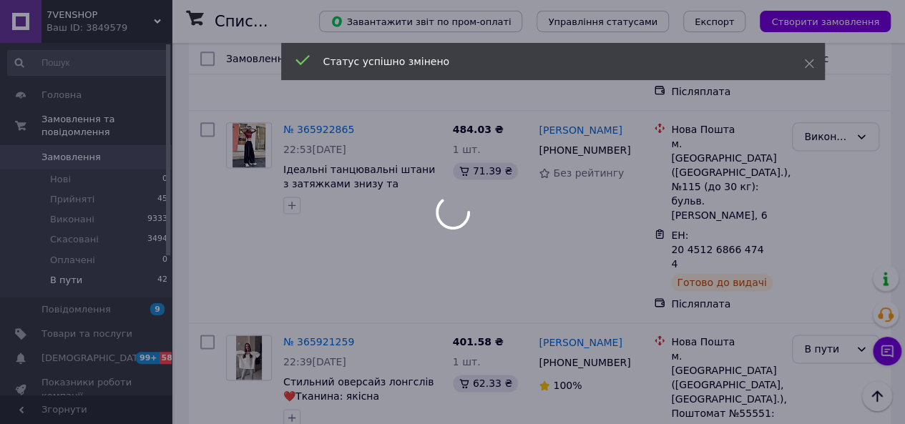
scroll to position [886, 0]
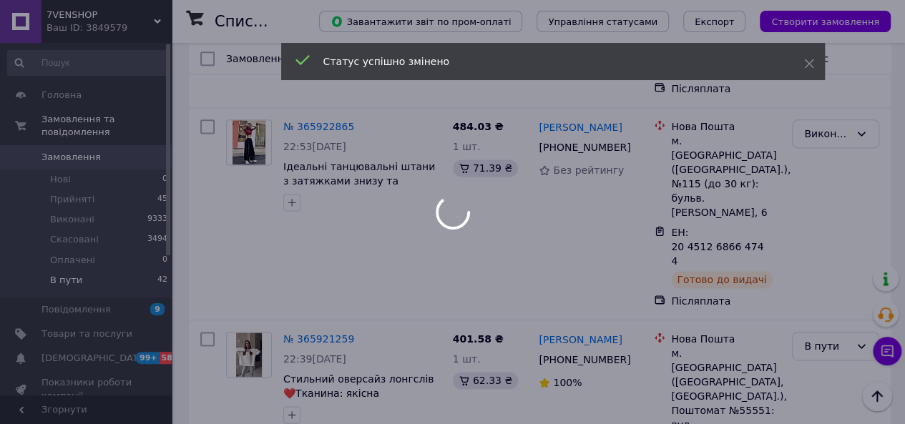
click at [830, 197] on div at bounding box center [452, 212] width 905 height 424
click at [824, 199] on div at bounding box center [452, 212] width 905 height 424
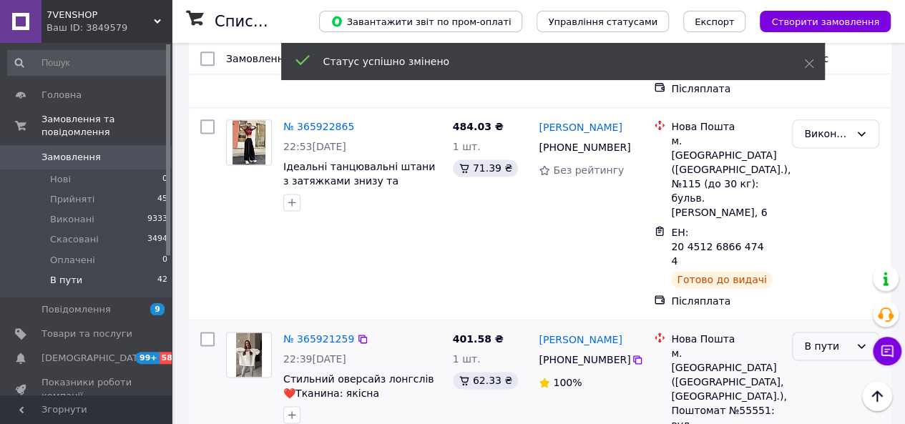
click at [825, 338] on div "В пути" at bounding box center [827, 346] width 46 height 16
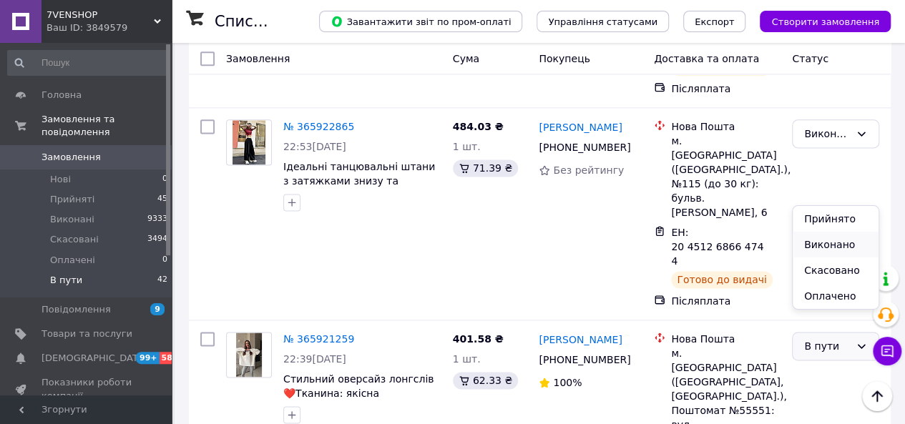
click at [815, 250] on li "Виконано" at bounding box center [836, 245] width 86 height 26
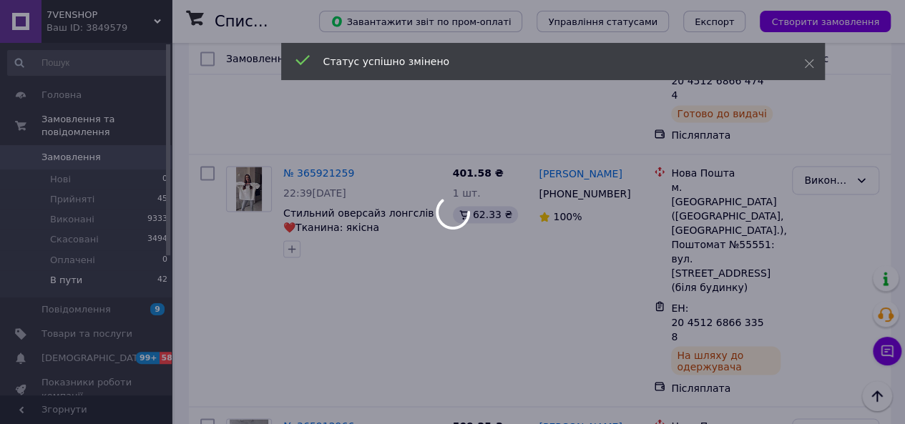
scroll to position [1066, 0]
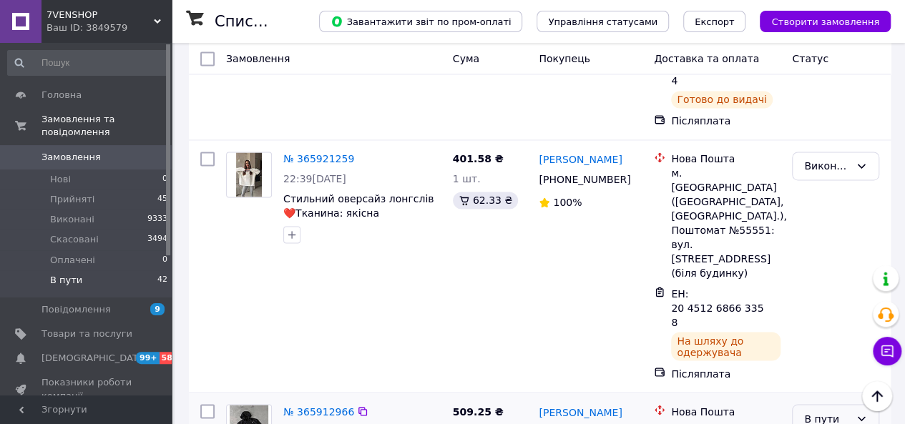
click at [825, 411] on div "В пути" at bounding box center [827, 419] width 46 height 16
click at [820, 266] on li "Виконано" at bounding box center [836, 273] width 86 height 26
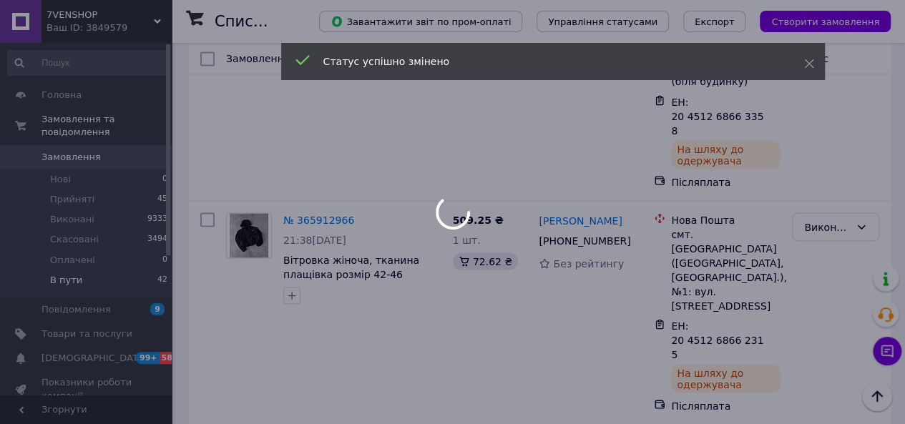
scroll to position [1274, 0]
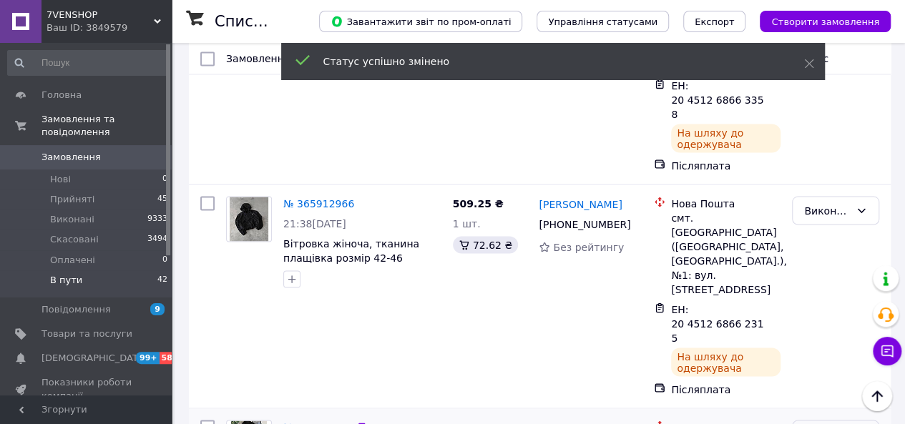
click at [820, 243] on li "Виконано" at bounding box center [836, 246] width 86 height 26
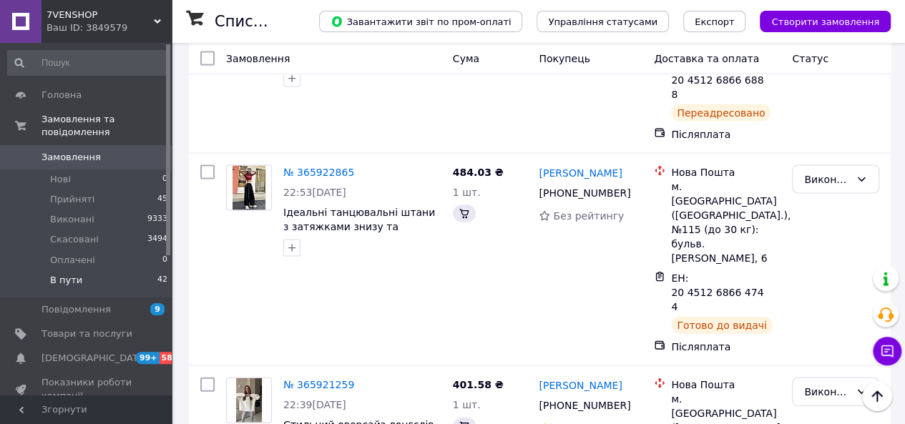
scroll to position [1923, 0]
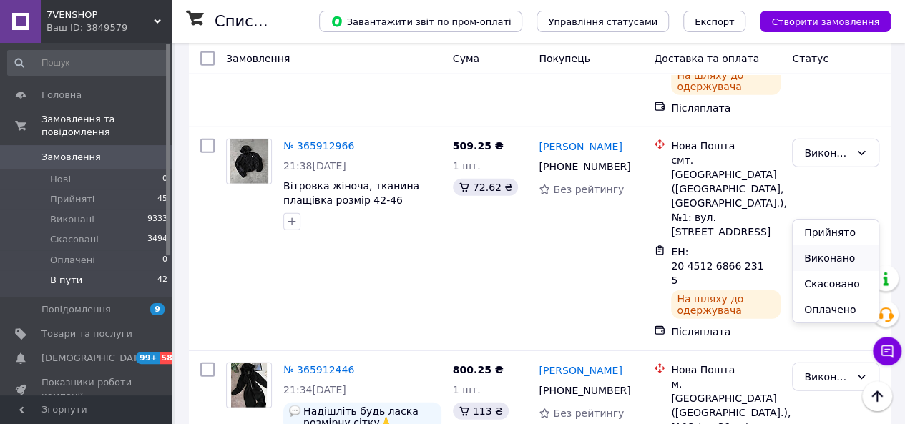
click at [815, 254] on li "Виконано" at bounding box center [836, 258] width 86 height 26
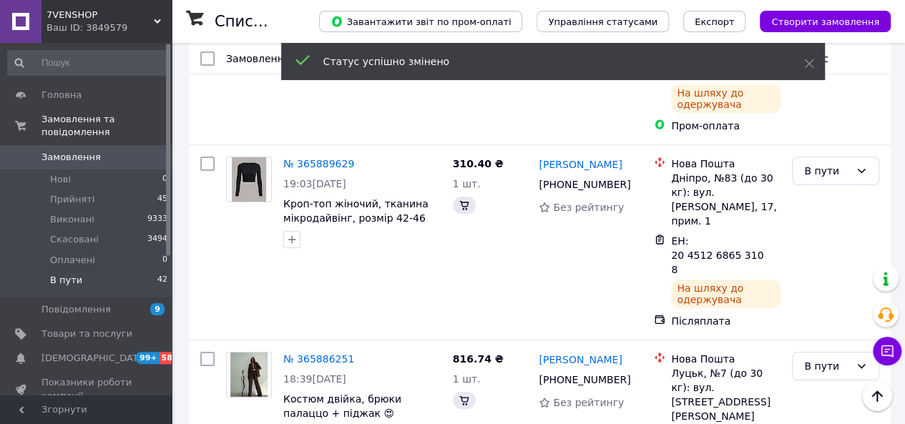
scroll to position [2077, 0]
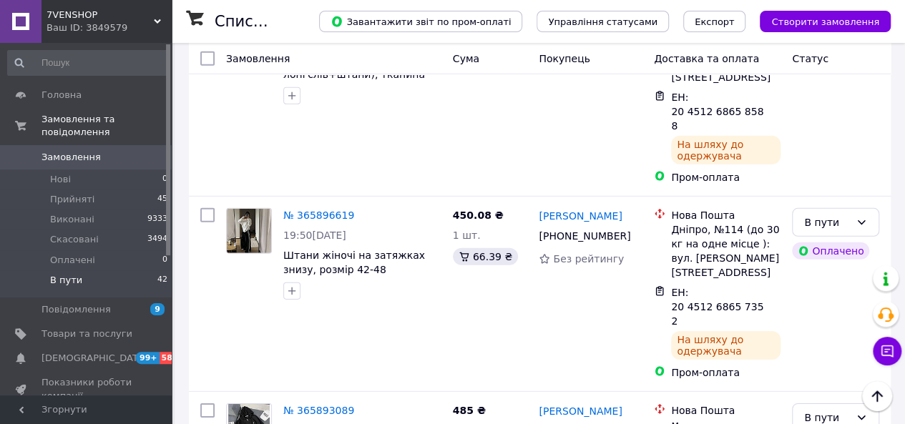
click at [814, 273] on li "Виконано" at bounding box center [836, 268] width 86 height 26
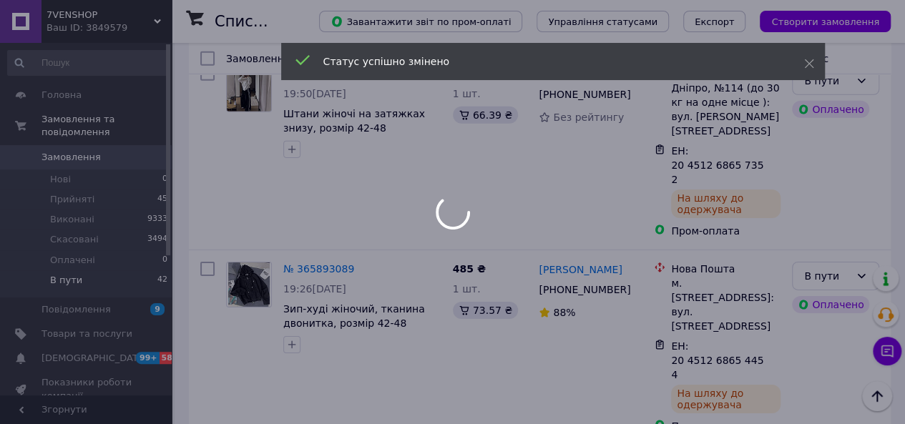
scroll to position [2245, 0]
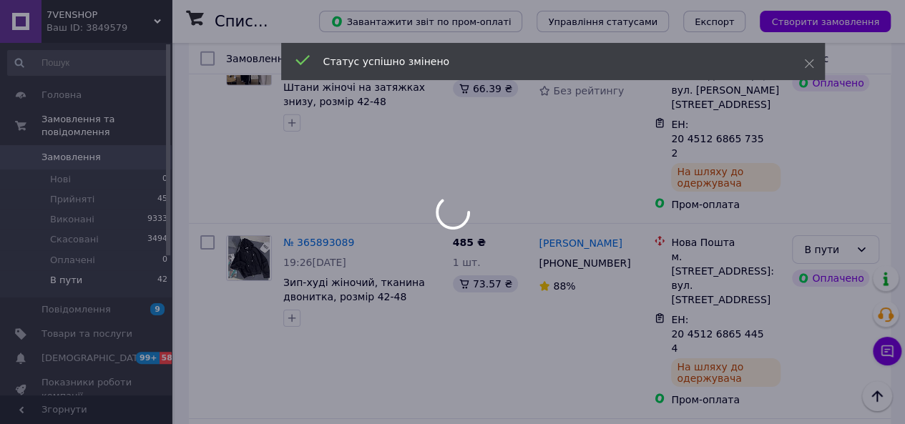
click at [825, 222] on div at bounding box center [452, 212] width 905 height 424
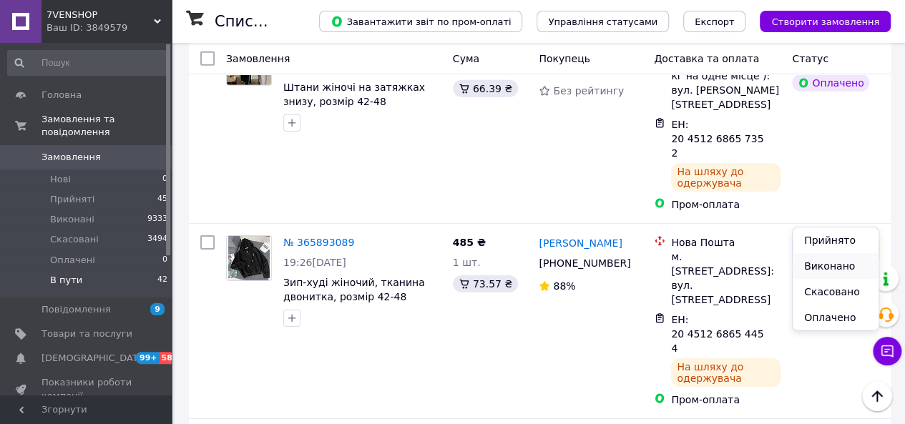
click at [814, 270] on li "Виконано" at bounding box center [836, 266] width 86 height 26
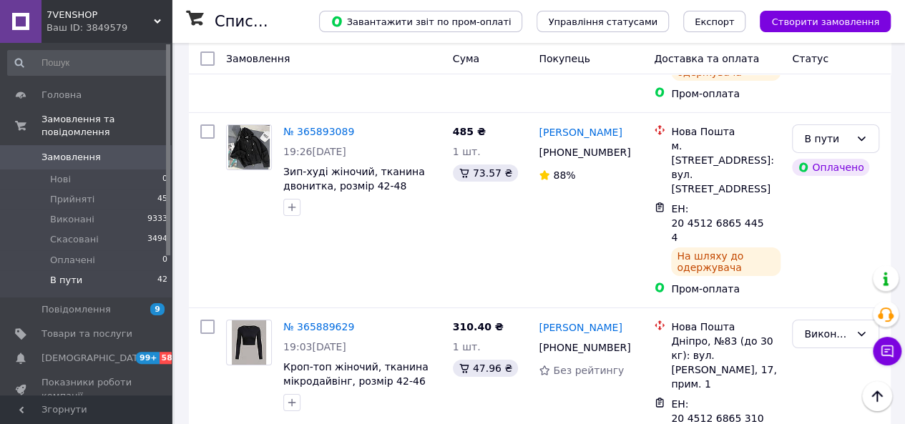
scroll to position [2410, 0]
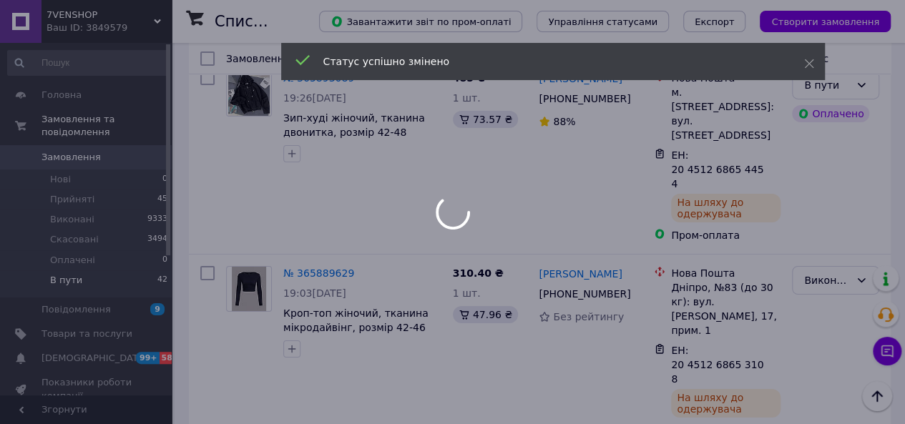
click at [823, 203] on div at bounding box center [452, 212] width 905 height 424
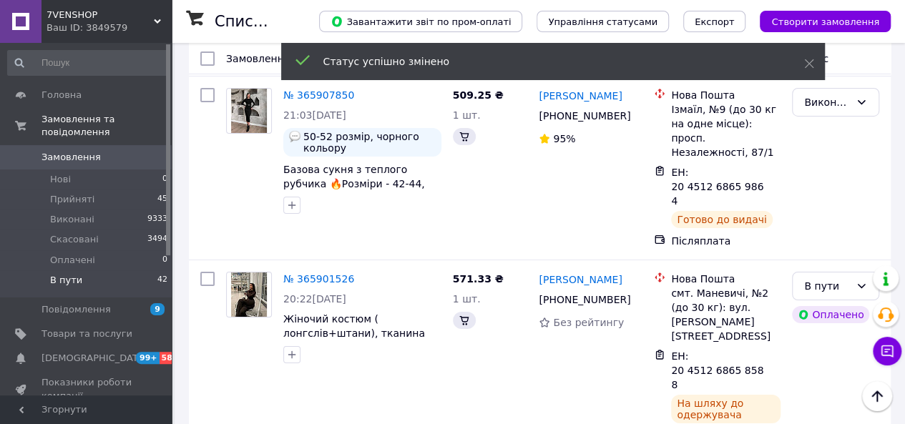
scroll to position [2901, 0]
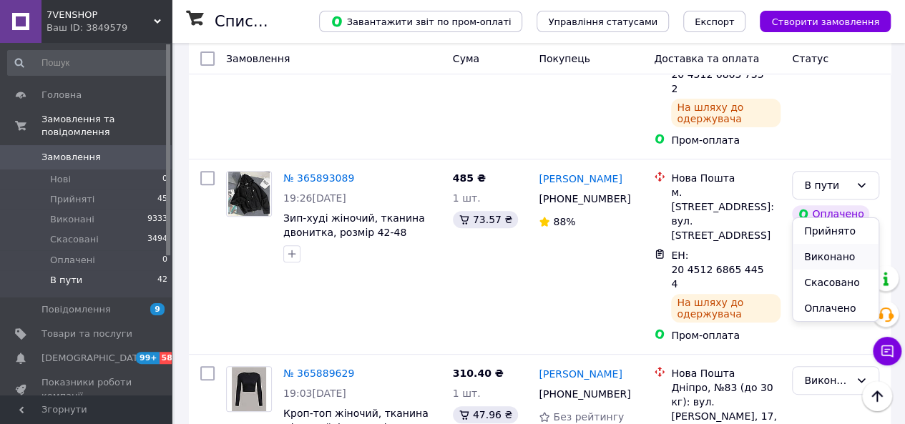
click at [815, 258] on li "Виконано" at bounding box center [836, 257] width 86 height 26
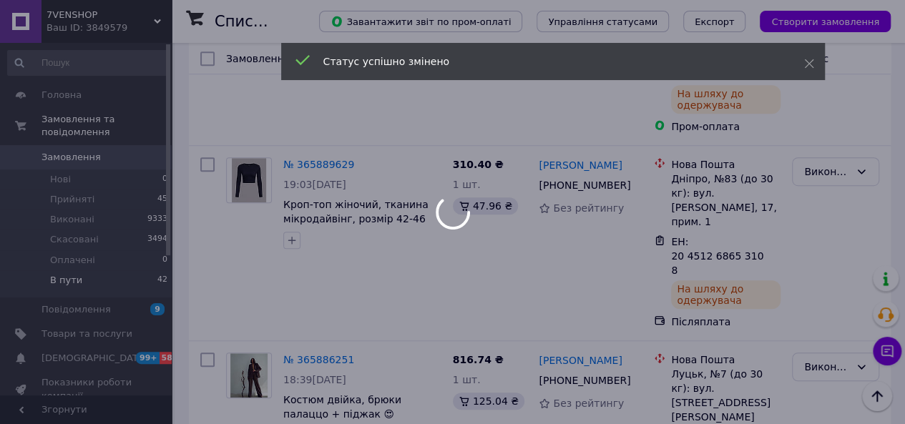
scroll to position [3062, 0]
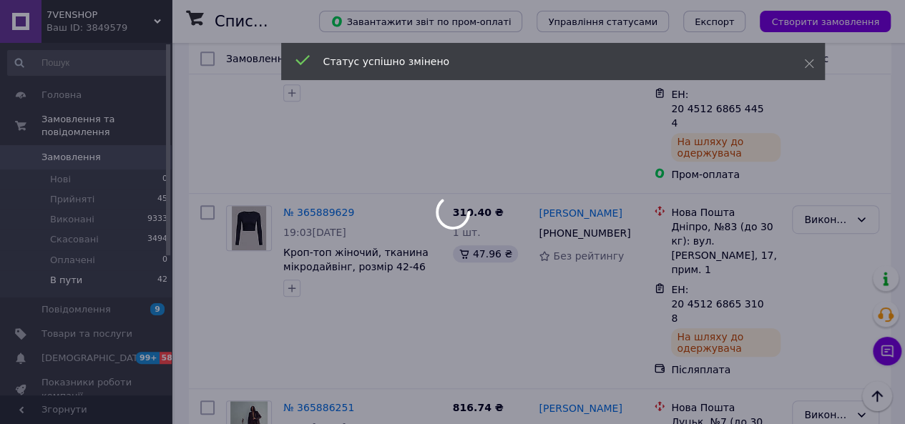
click at [829, 200] on div at bounding box center [452, 212] width 905 height 424
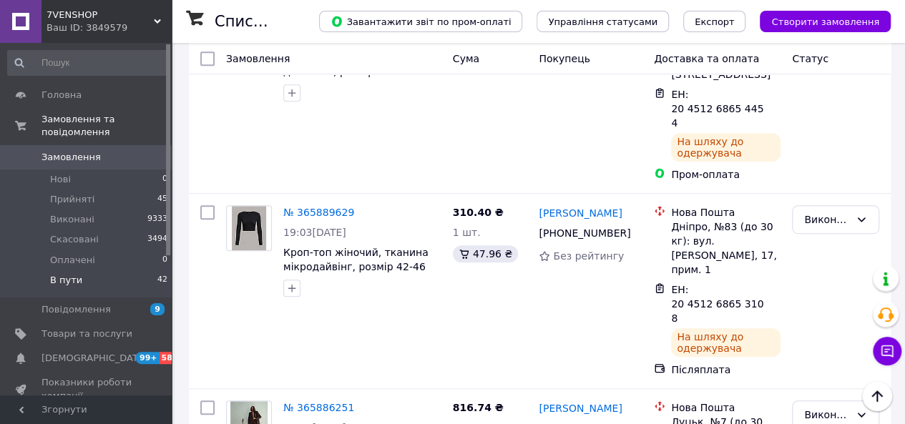
click at [815, 252] on li "Виконано" at bounding box center [836, 248] width 86 height 26
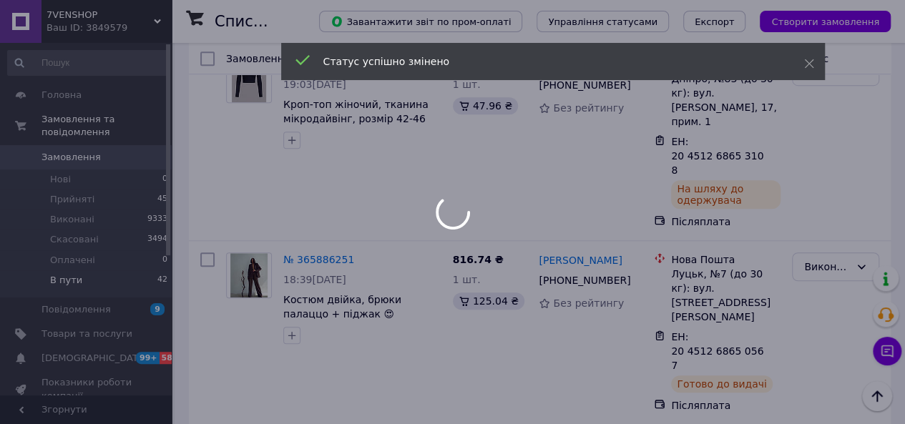
scroll to position [3213, 0]
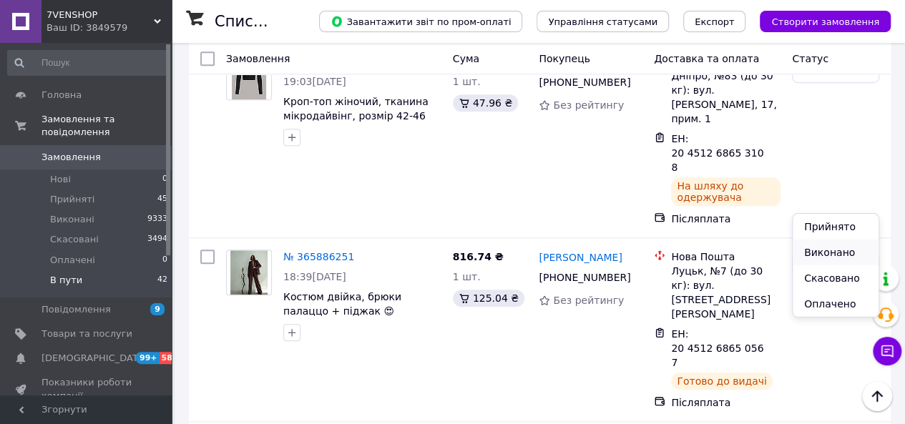
click at [817, 247] on li "Виконано" at bounding box center [836, 253] width 86 height 26
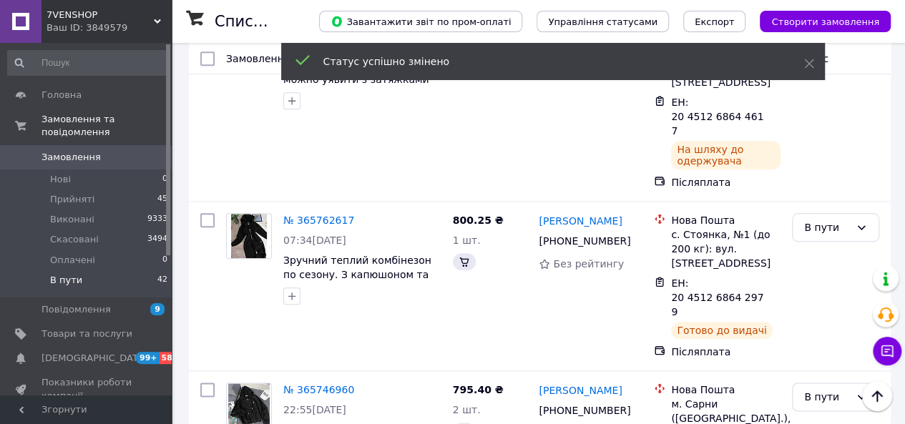
scroll to position [2867, 0]
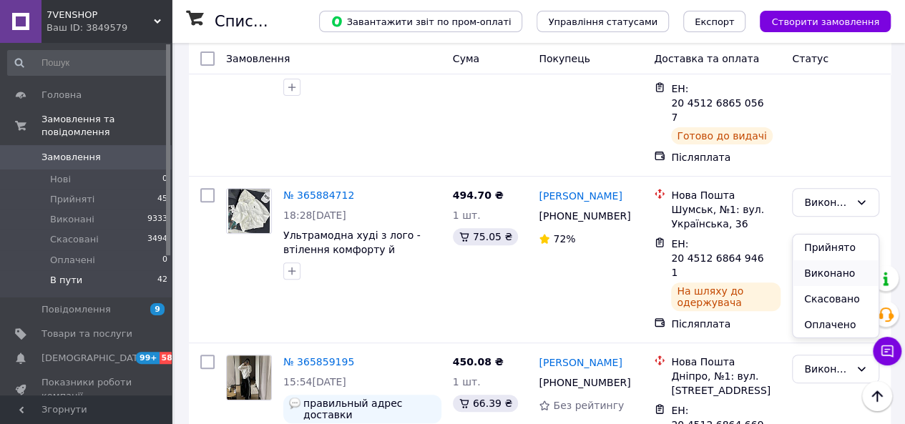
click at [811, 281] on li "Виконано" at bounding box center [836, 273] width 86 height 26
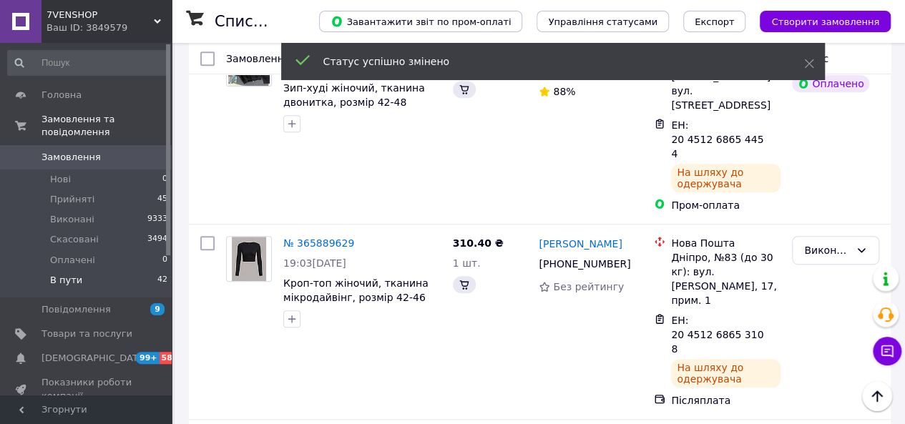
scroll to position [3523, 0]
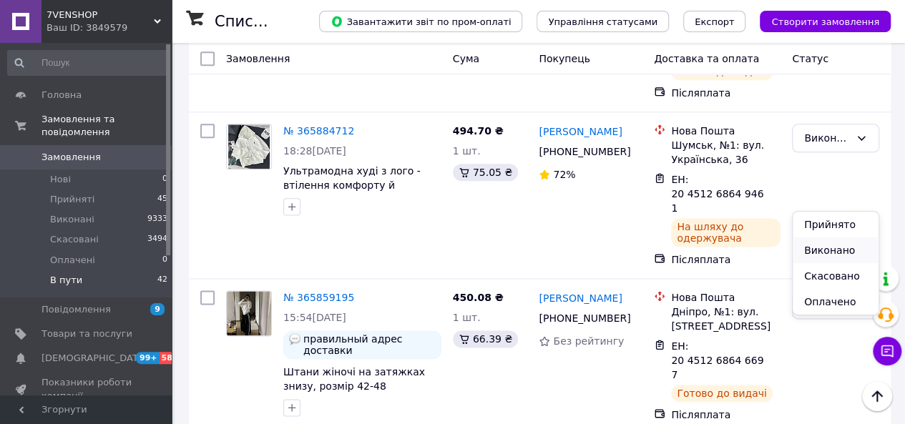
click at [817, 252] on li "Виконано" at bounding box center [836, 250] width 86 height 26
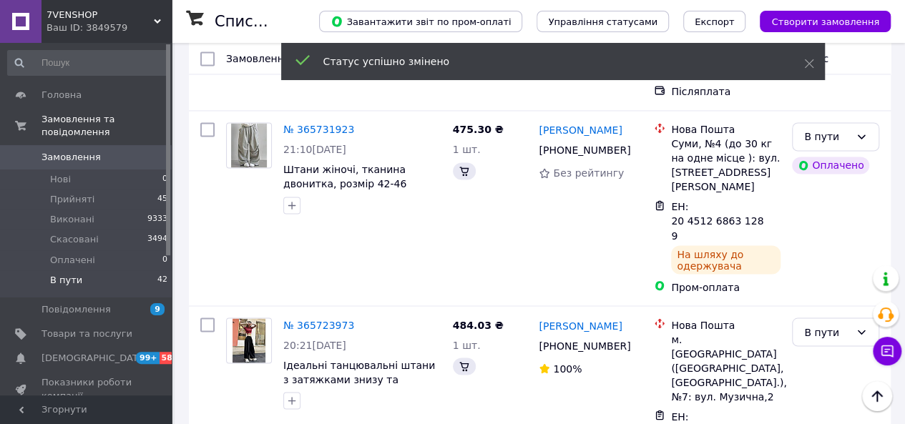
scroll to position [3352, 0]
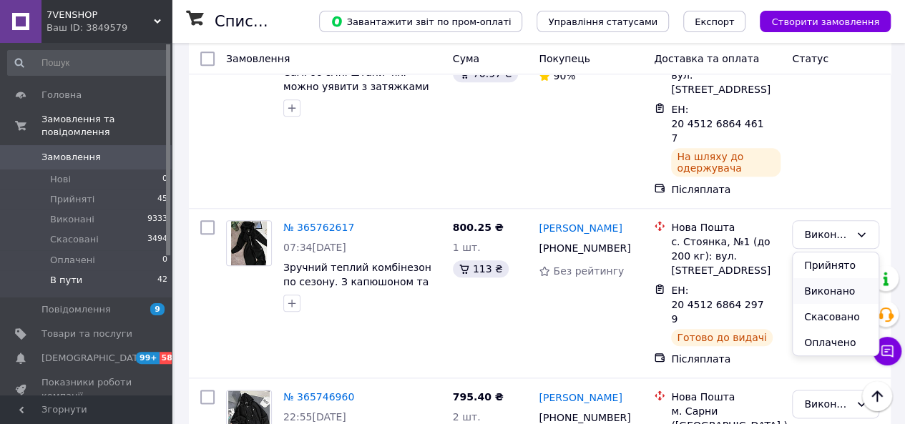
click at [818, 285] on li "Виконано" at bounding box center [836, 291] width 86 height 26
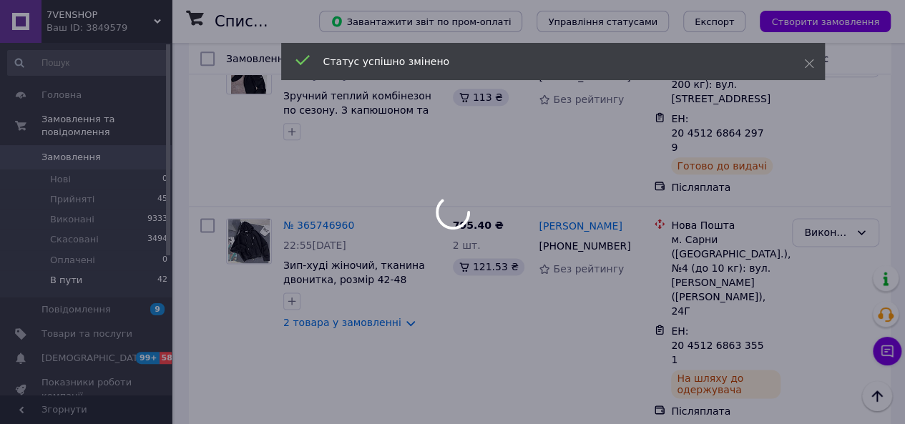
scroll to position [3527, 0]
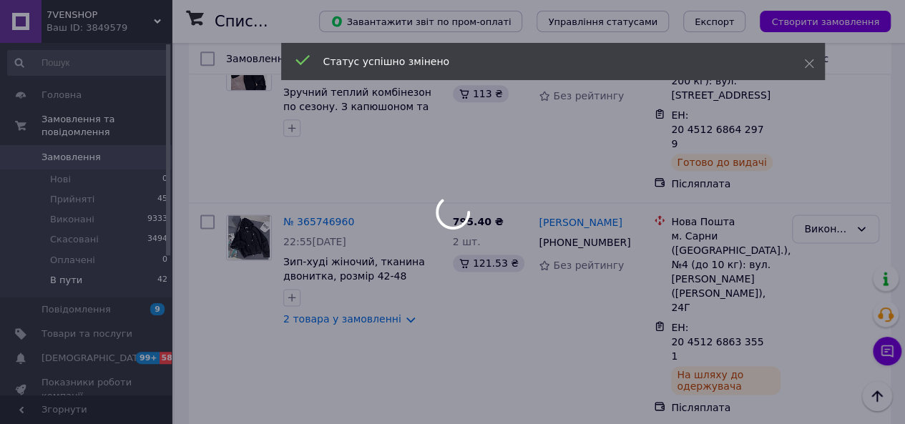
click at [822, 251] on div at bounding box center [452, 212] width 905 height 424
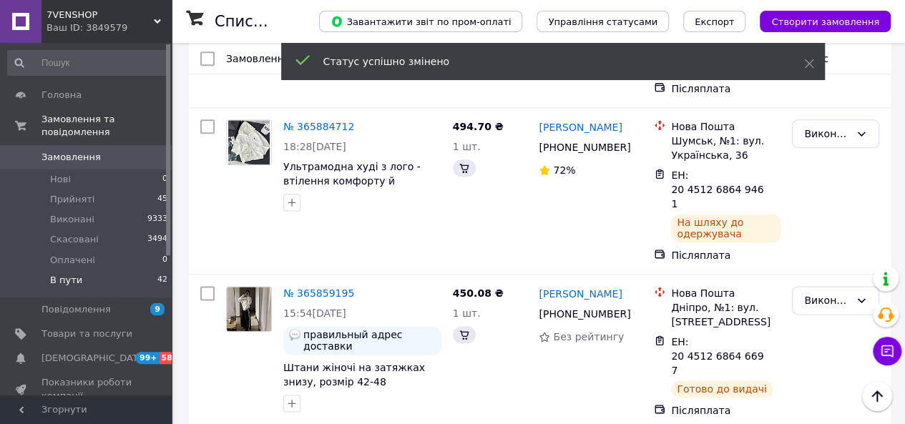
scroll to position [4018, 0]
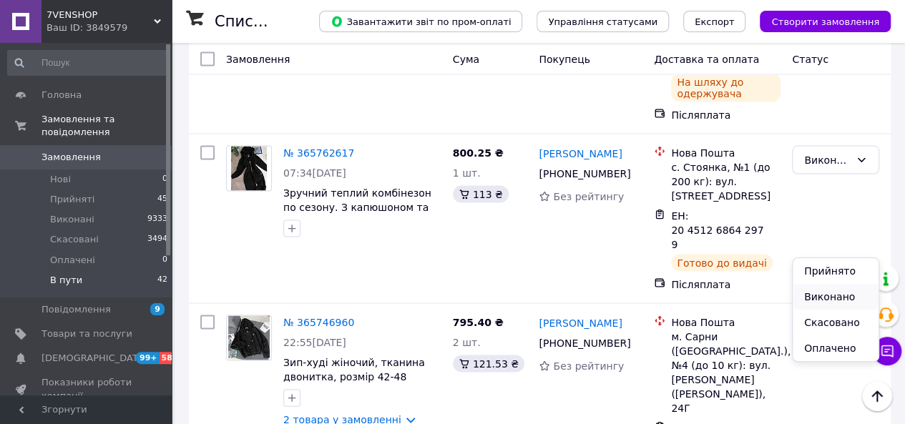
click at [817, 296] on li "Виконано" at bounding box center [836, 297] width 86 height 26
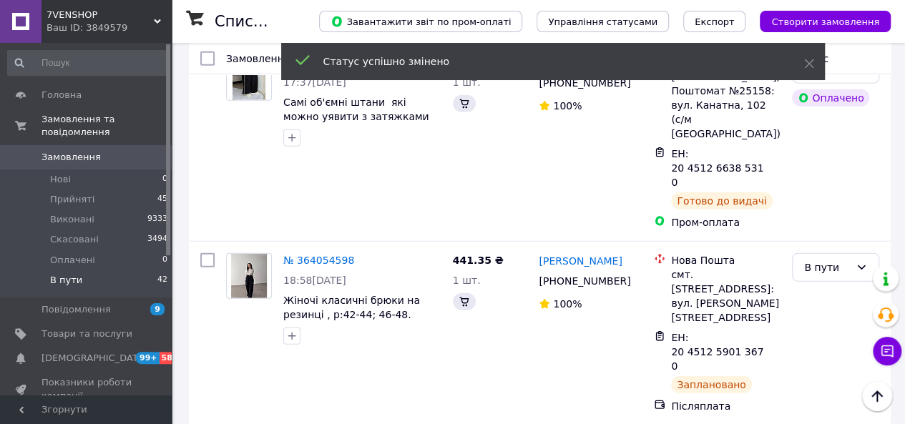
scroll to position [2069, 0]
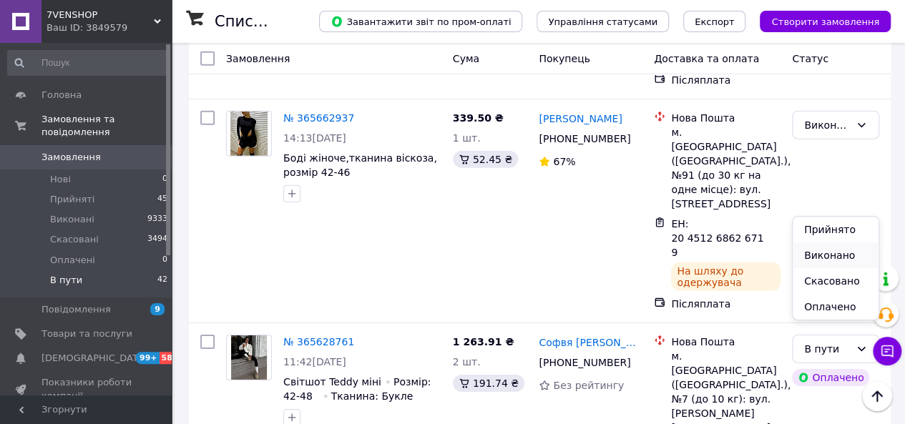
click at [817, 254] on li "Виконано" at bounding box center [836, 255] width 86 height 26
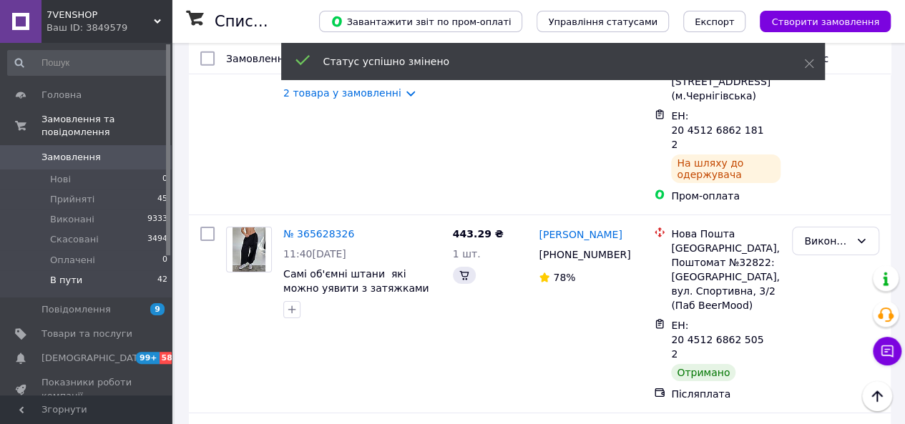
scroll to position [2104, 0]
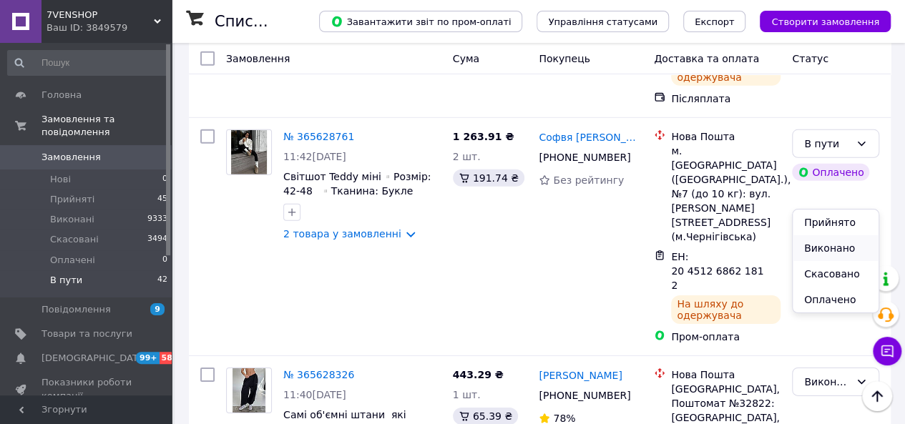
click at [814, 246] on li "Виконано" at bounding box center [836, 248] width 86 height 26
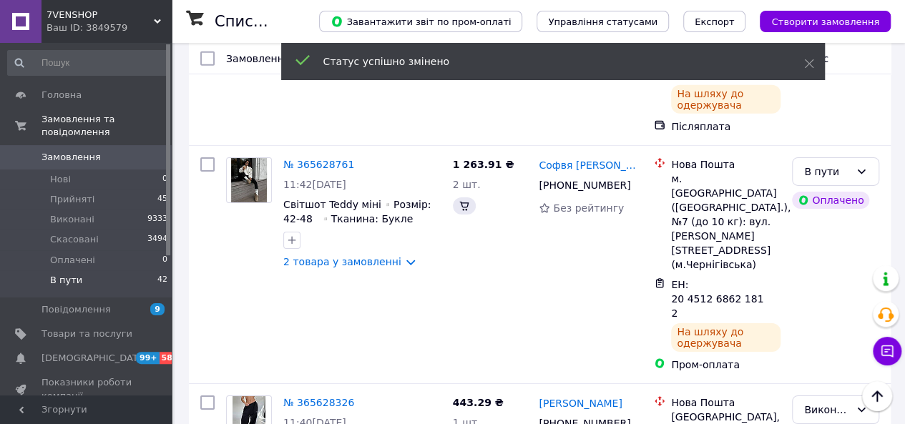
scroll to position [2388, 0]
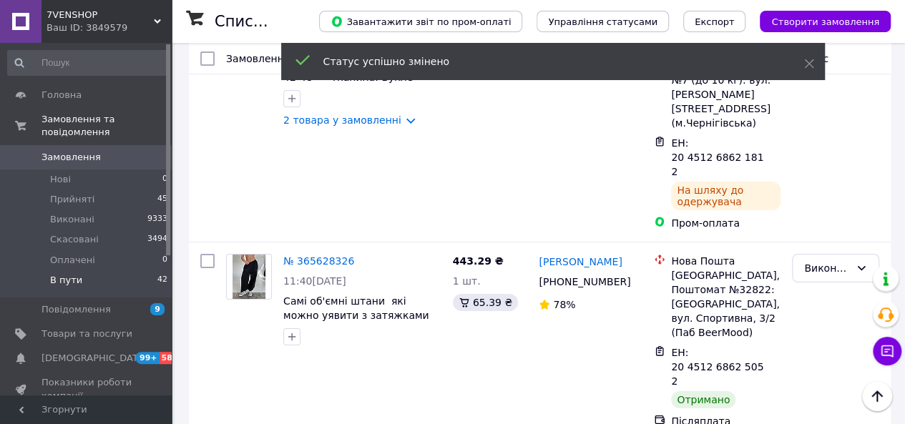
click at [818, 258] on li "Виконано" at bounding box center [836, 258] width 86 height 26
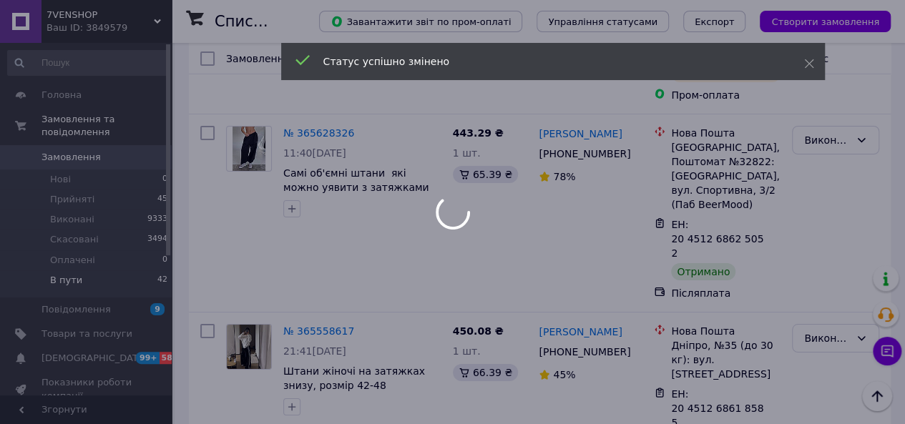
scroll to position [2516, 0]
click at [824, 263] on div at bounding box center [452, 212] width 905 height 424
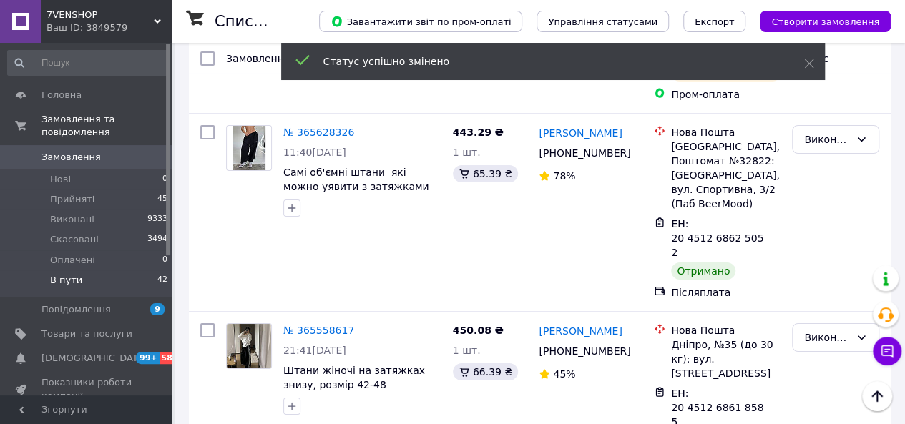
click at [815, 306] on li "Виконано" at bounding box center [836, 310] width 86 height 26
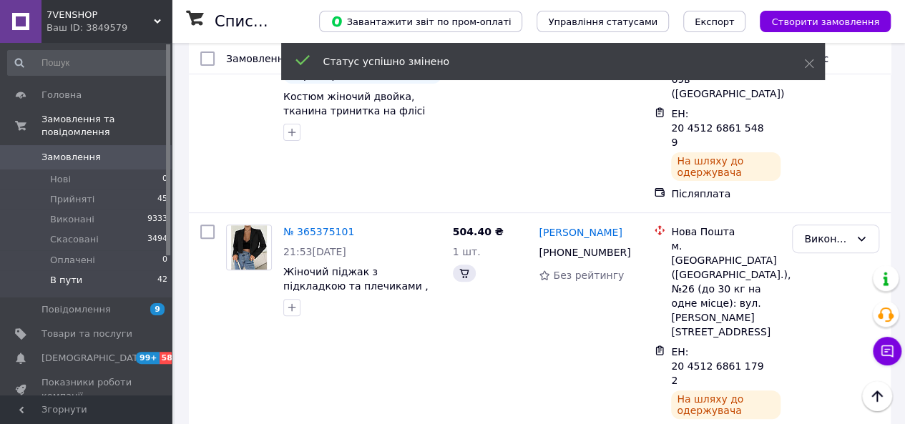
scroll to position [2695, 0]
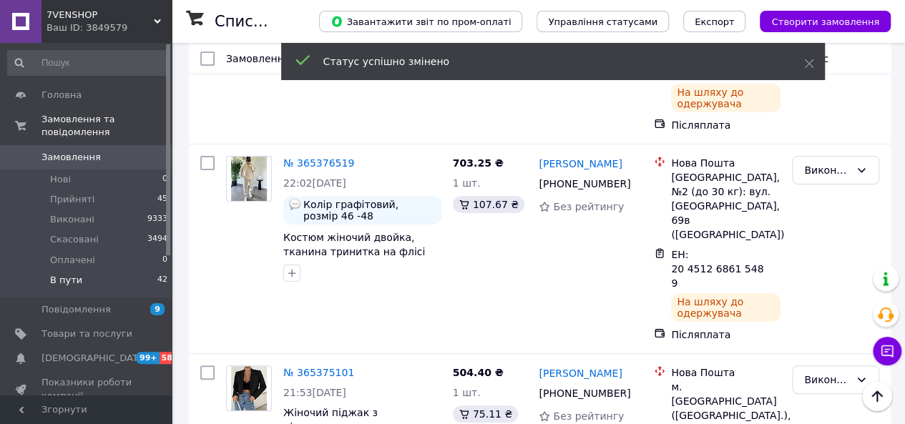
click at [818, 279] on li "Виконано" at bounding box center [836, 281] width 86 height 26
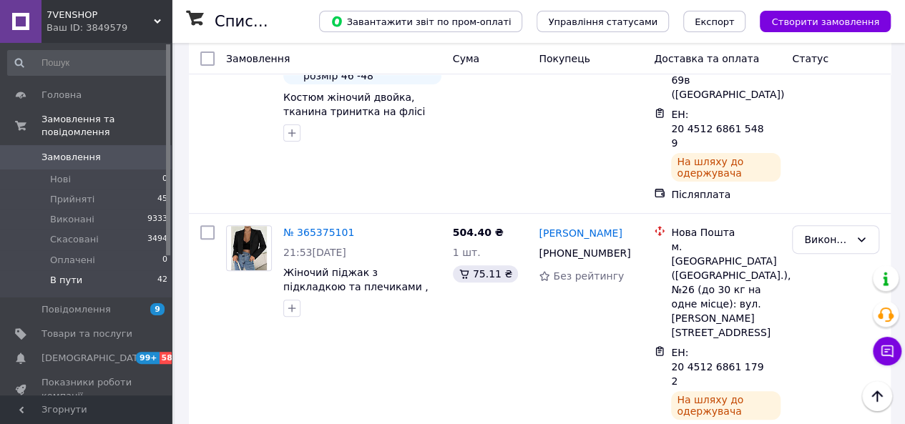
scroll to position [2837, 0]
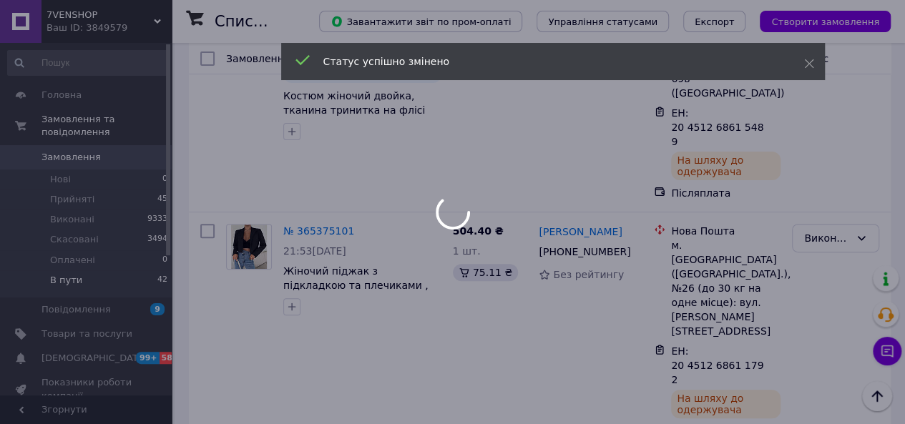
click at [825, 254] on div at bounding box center [452, 212] width 905 height 424
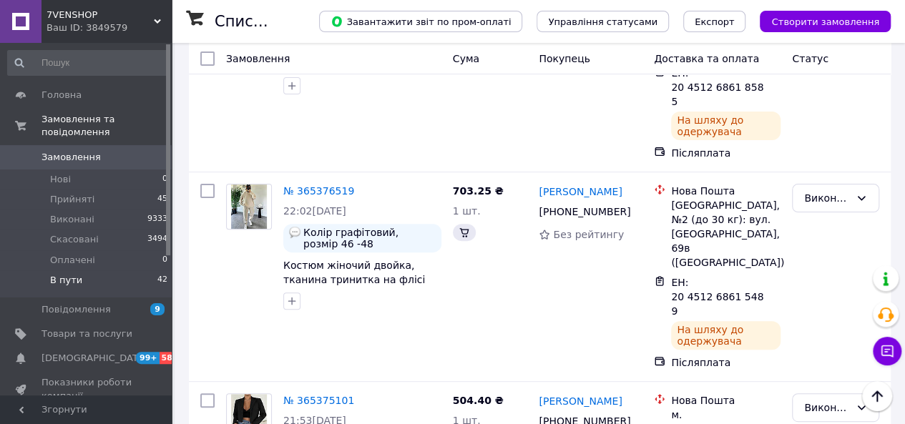
scroll to position [2978, 0]
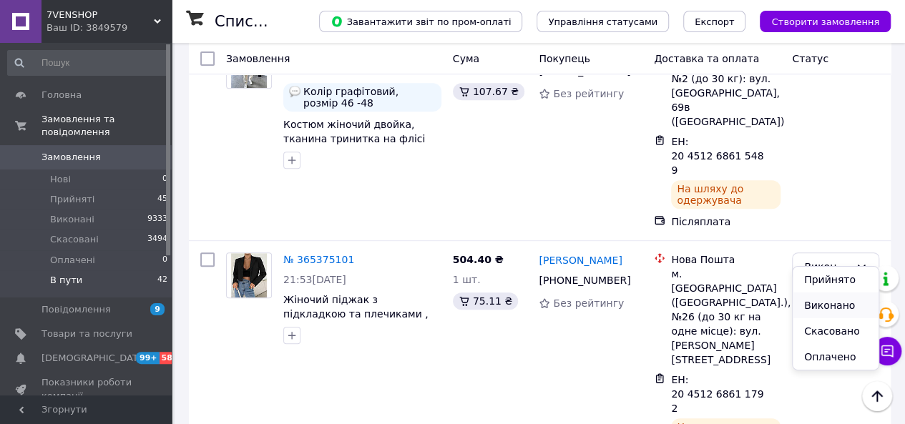
click at [818, 298] on li "Виконано" at bounding box center [836, 306] width 86 height 26
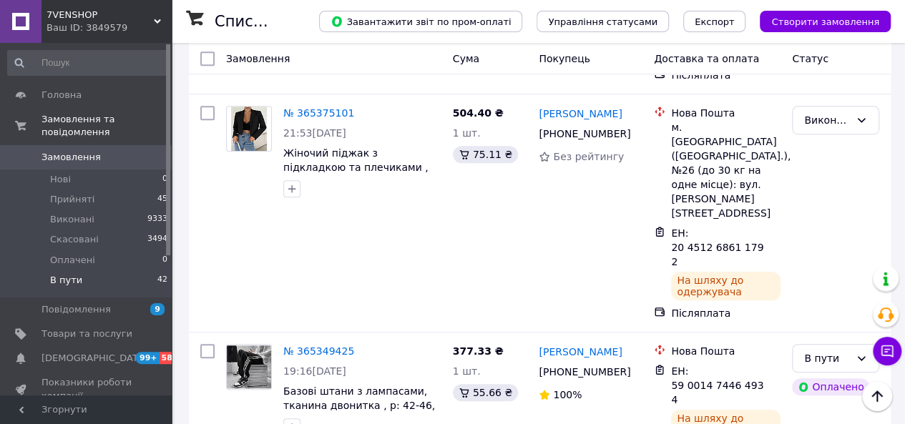
scroll to position [3144, 0]
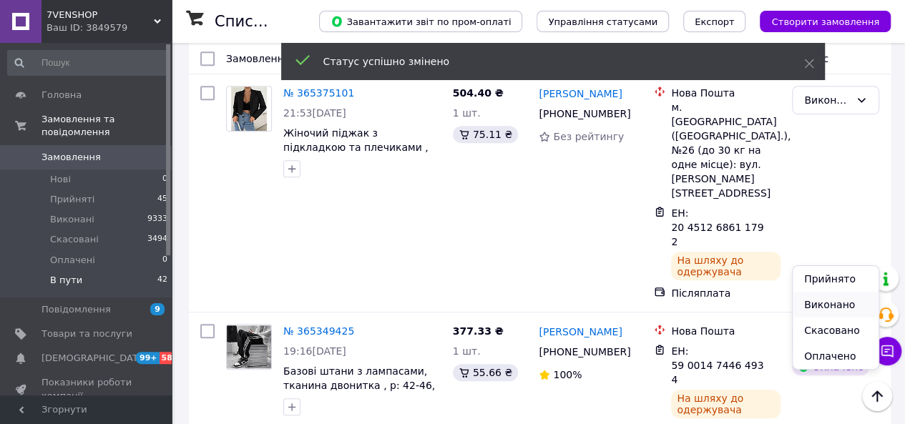
click at [819, 298] on li "Виконано" at bounding box center [836, 305] width 86 height 26
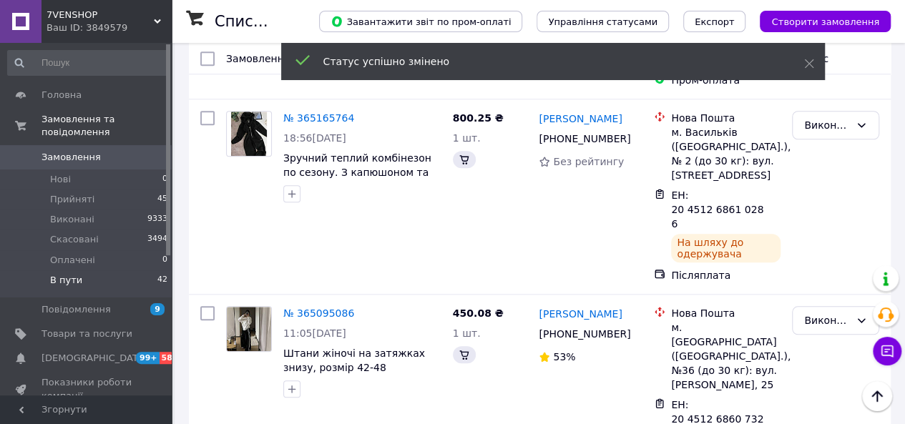
scroll to position [3185, 0]
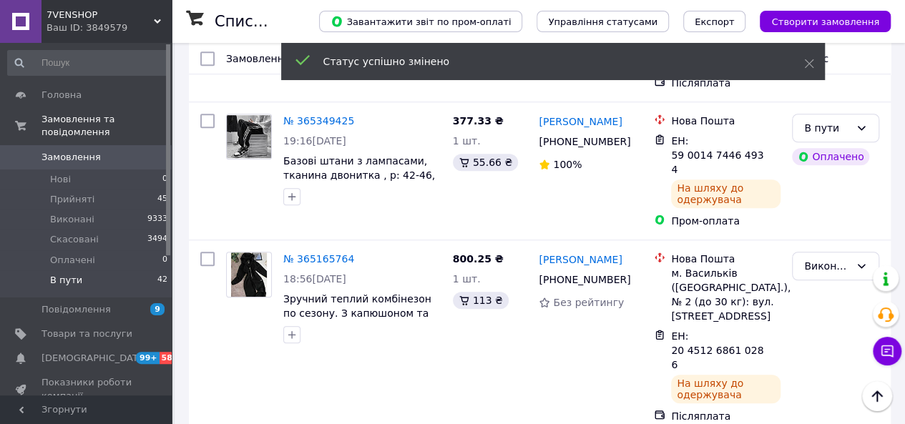
click at [821, 276] on li "Виконано" at bounding box center [836, 278] width 86 height 26
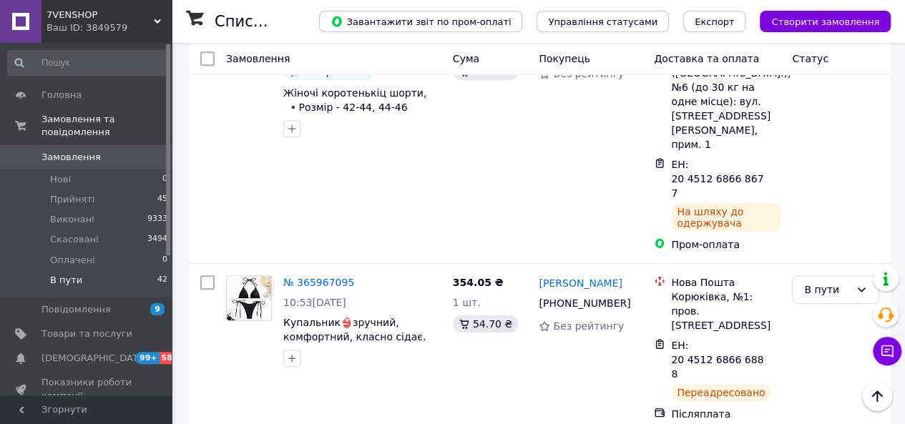
scroll to position [0, 0]
